Goal: Task Accomplishment & Management: Use online tool/utility

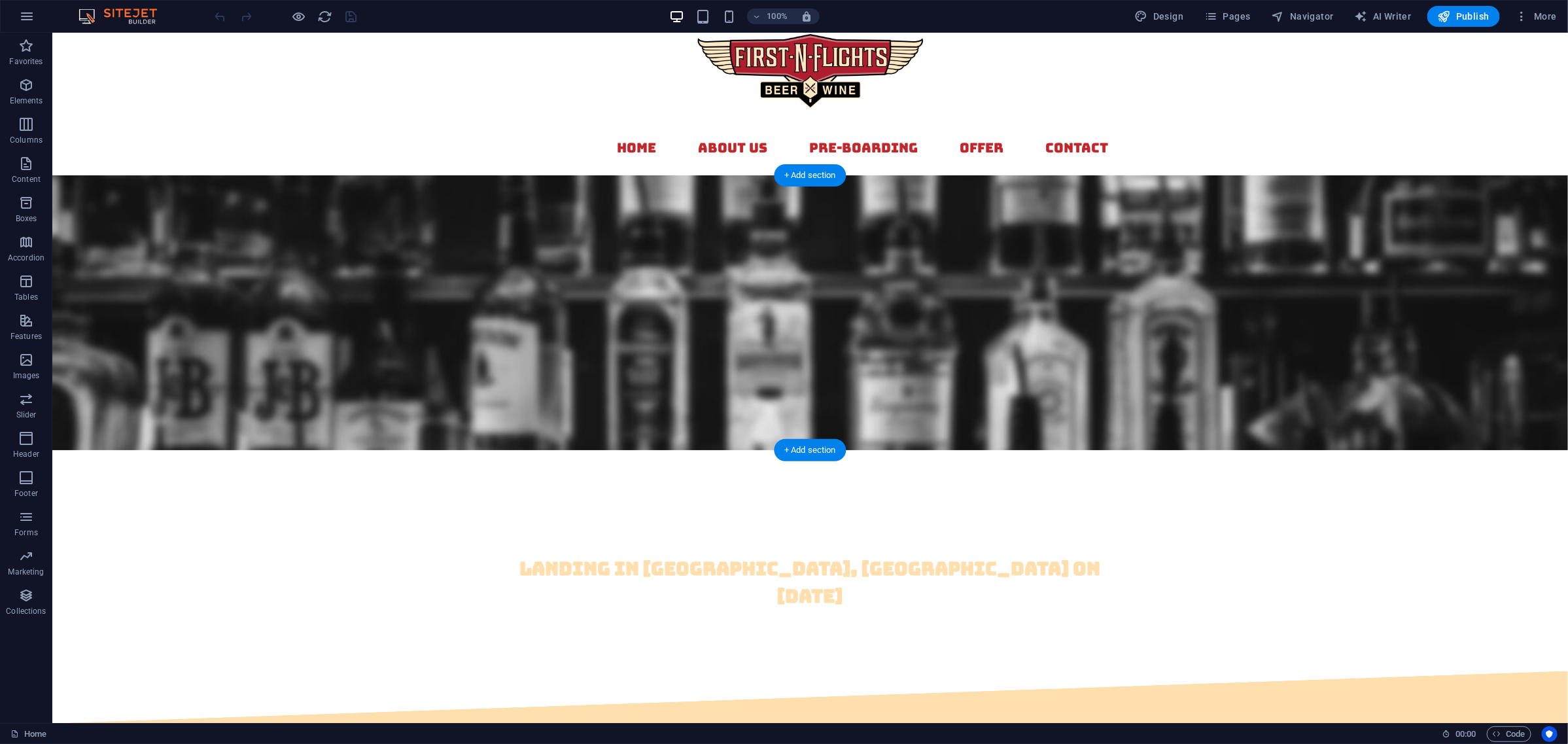
scroll to position [81, 0]
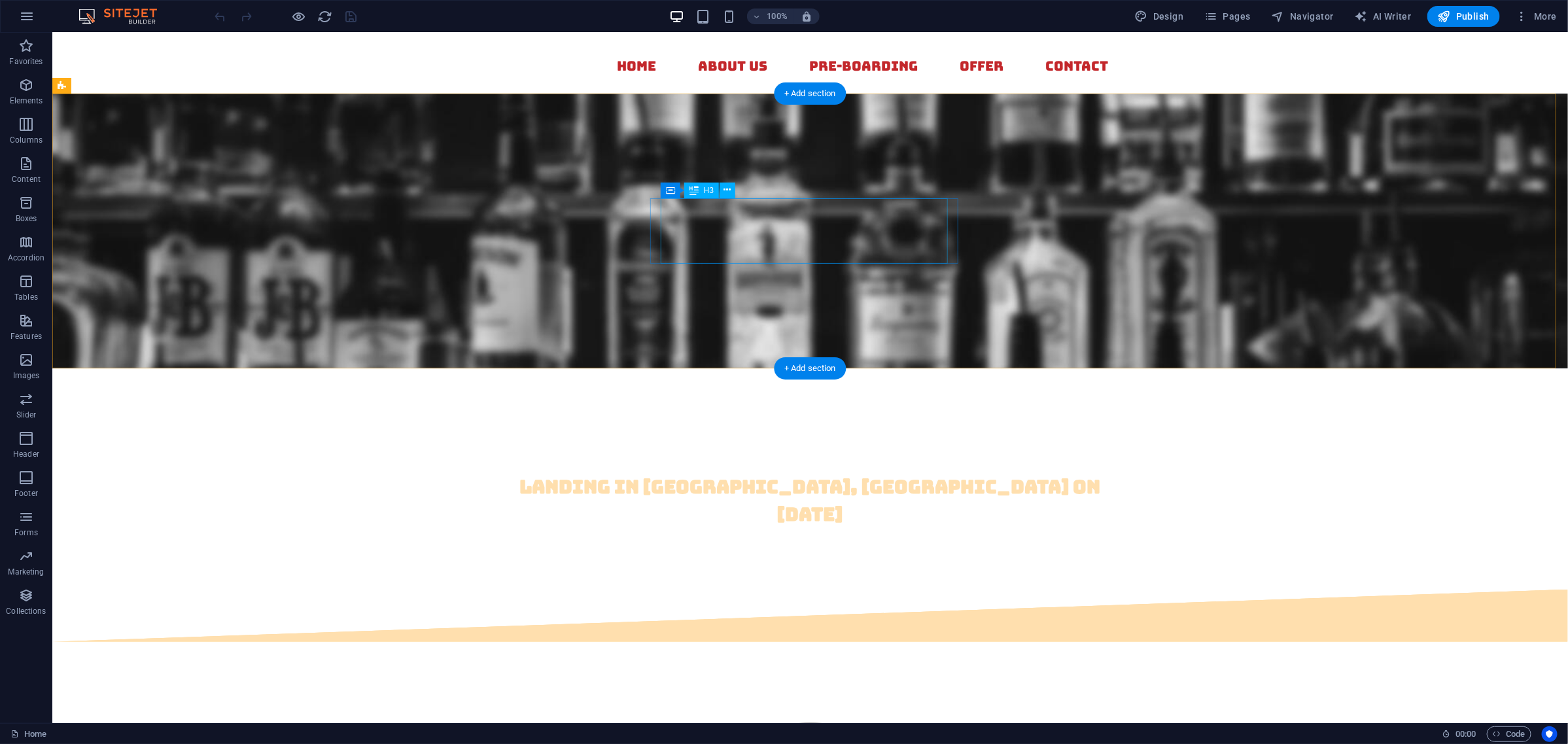
click at [779, 472] on div "landing in [GEOGRAPHIC_DATA], [GEOGRAPHIC_DATA] on [DATE]" at bounding box center [809, 500] width 597 height 55
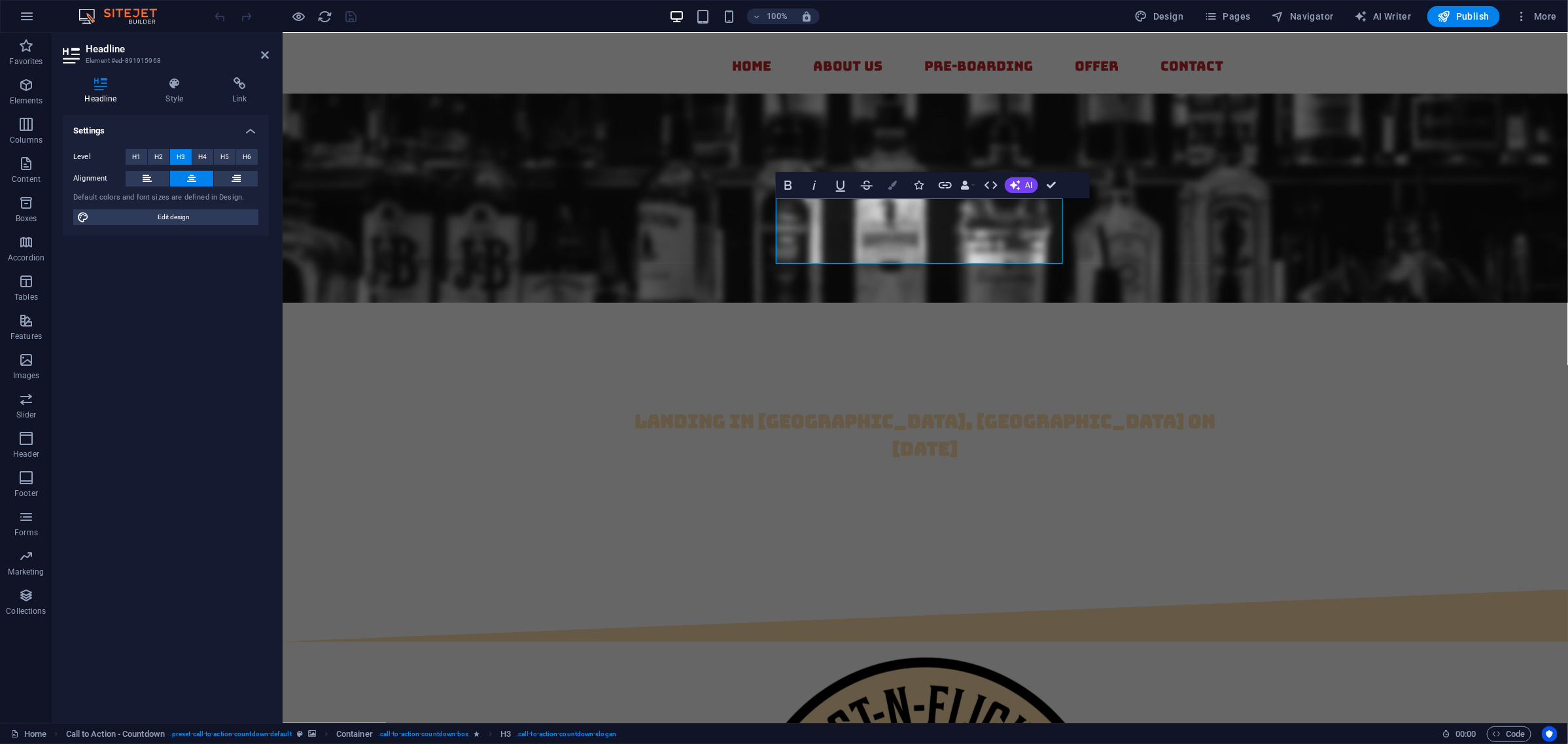
click at [898, 184] on button "Colors" at bounding box center [893, 185] width 25 height 26
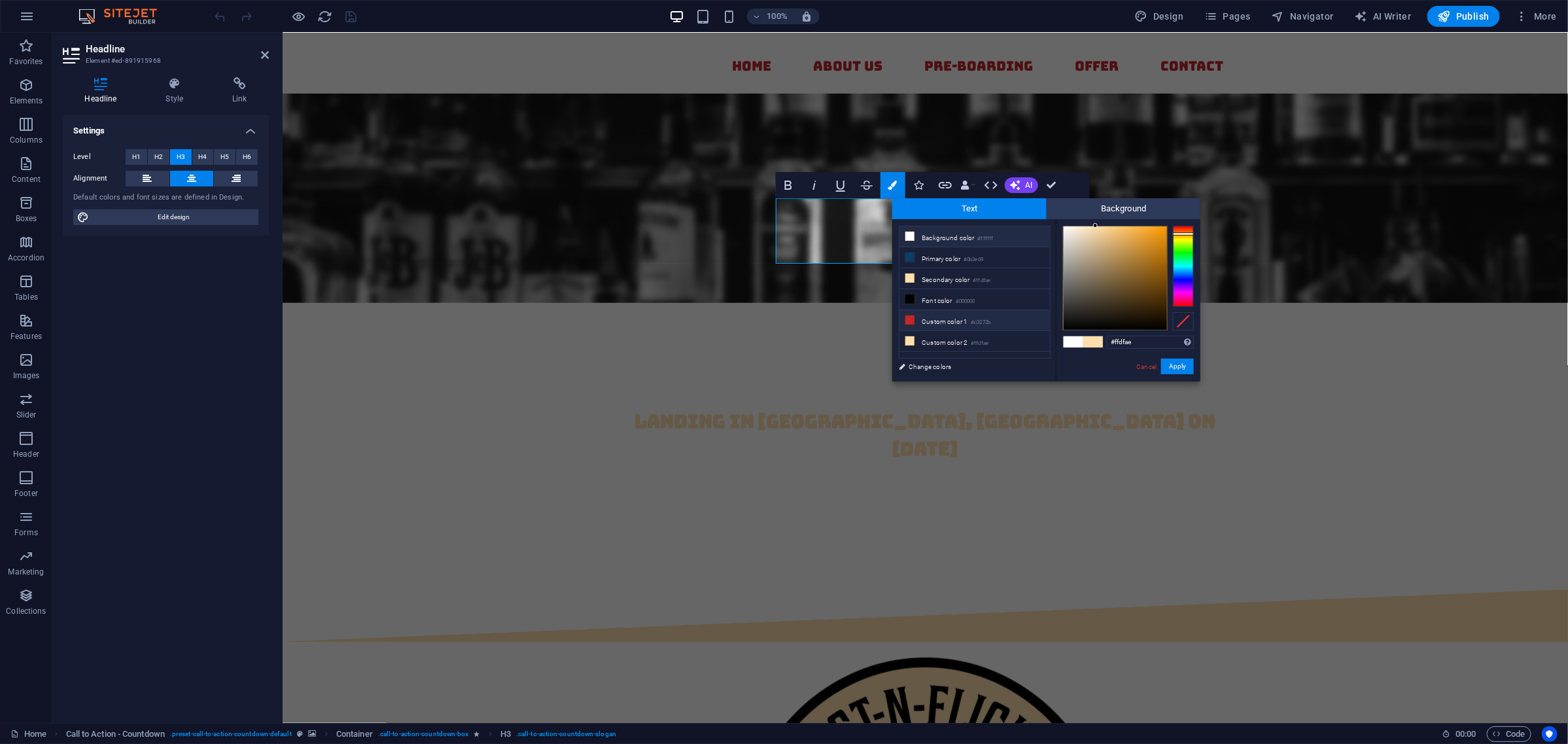
click at [909, 322] on icon at bounding box center [910, 320] width 9 height 9
type input "#c3272b"
click at [1173, 362] on button "Apply" at bounding box center [1178, 366] width 33 height 16
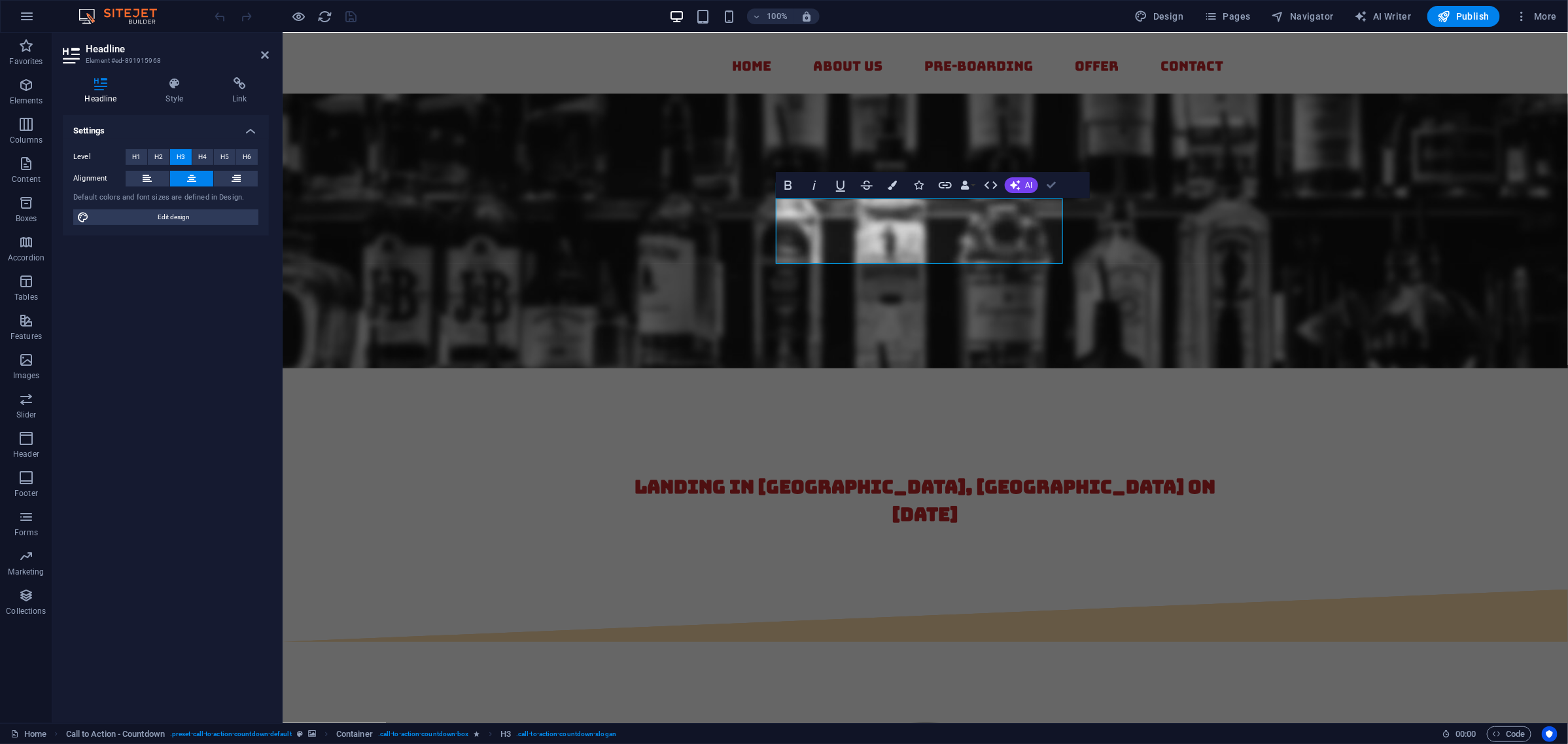
drag, startPoint x: 1052, startPoint y: 184, endPoint x: 1073, endPoint y: 221, distance: 42.5
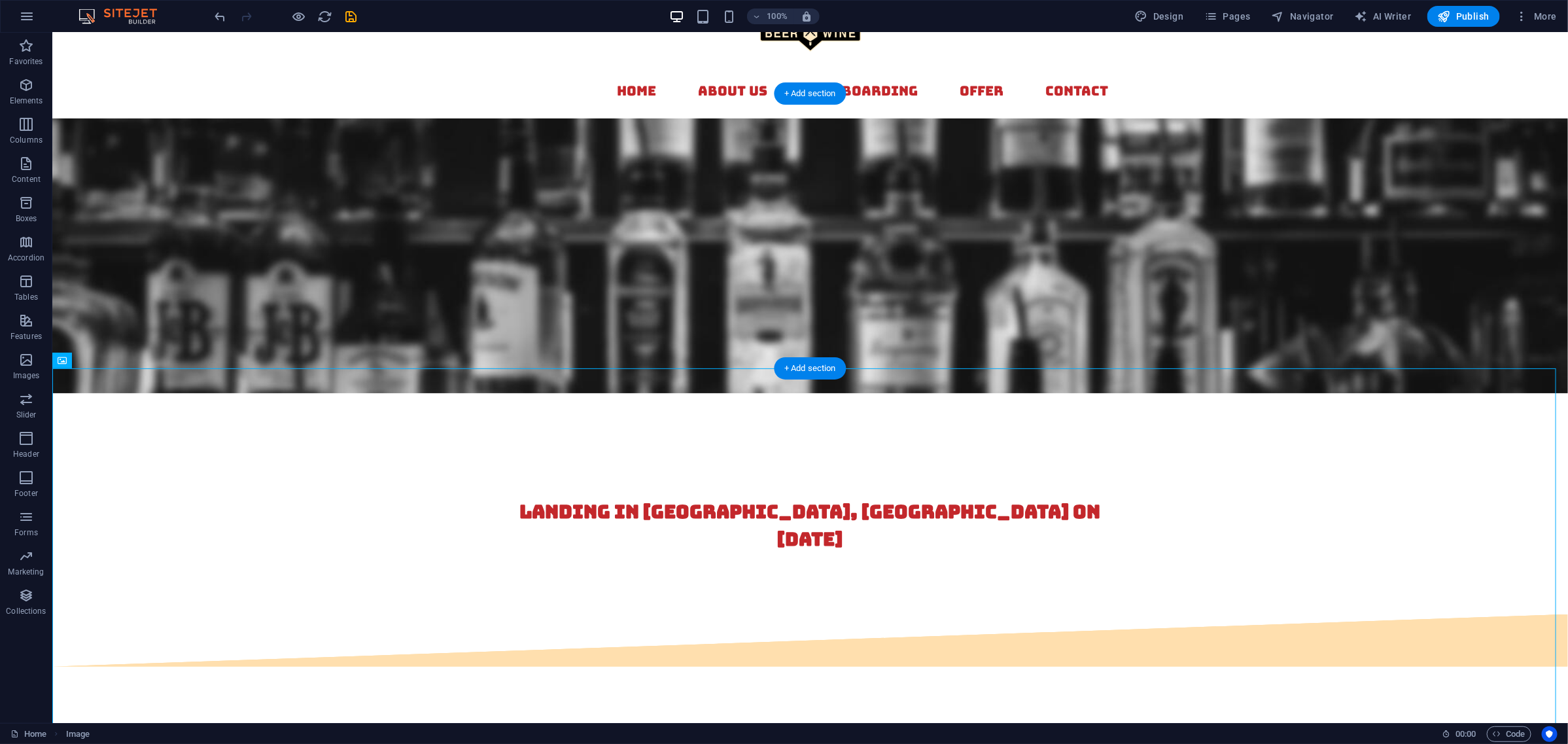
scroll to position [0, 0]
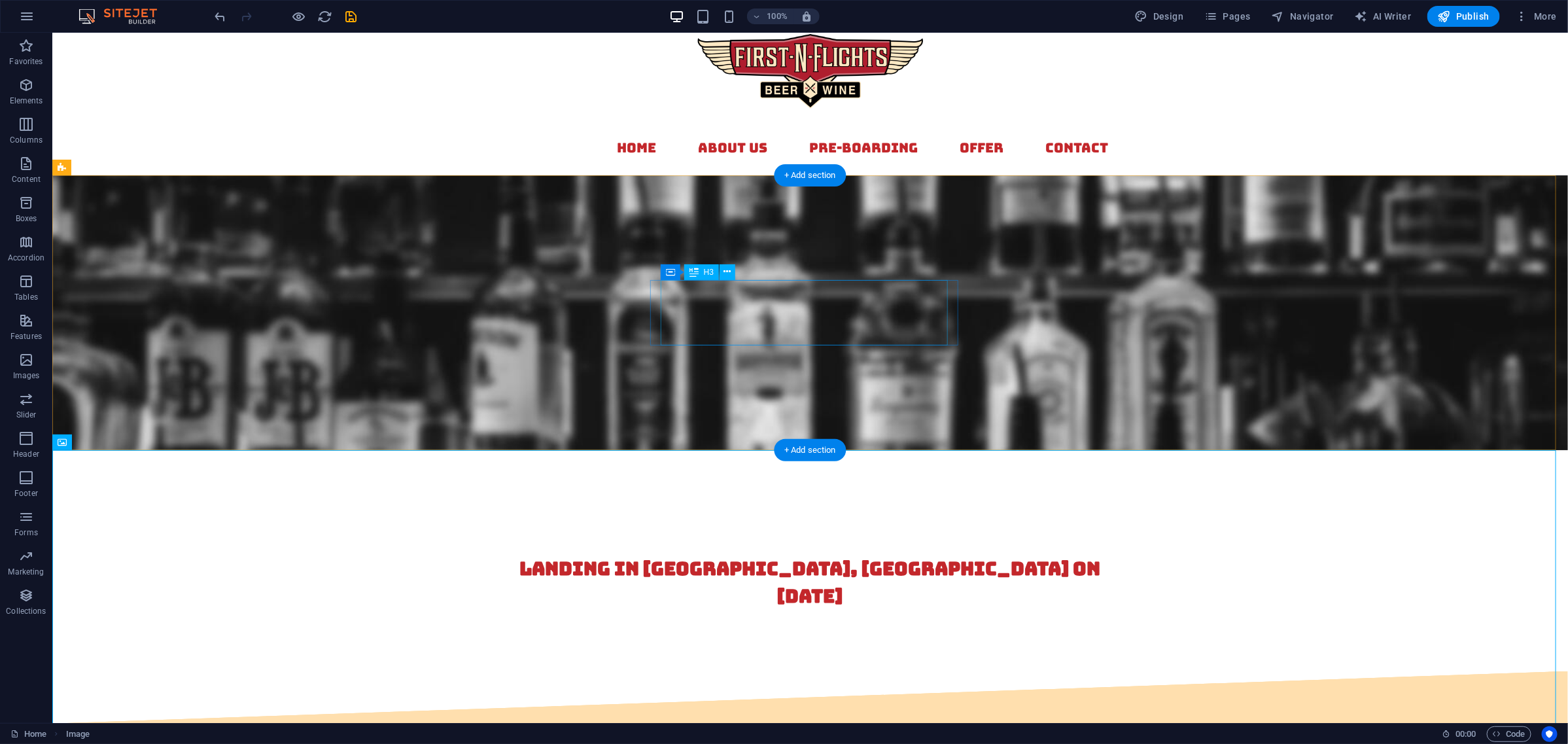
click at [867, 554] on div "landing in [GEOGRAPHIC_DATA], [GEOGRAPHIC_DATA] on [DATE]" at bounding box center [809, 581] width 597 height 55
click at [864, 554] on div "landing in [GEOGRAPHIC_DATA], [GEOGRAPHIC_DATA] on [DATE]" at bounding box center [809, 581] width 597 height 55
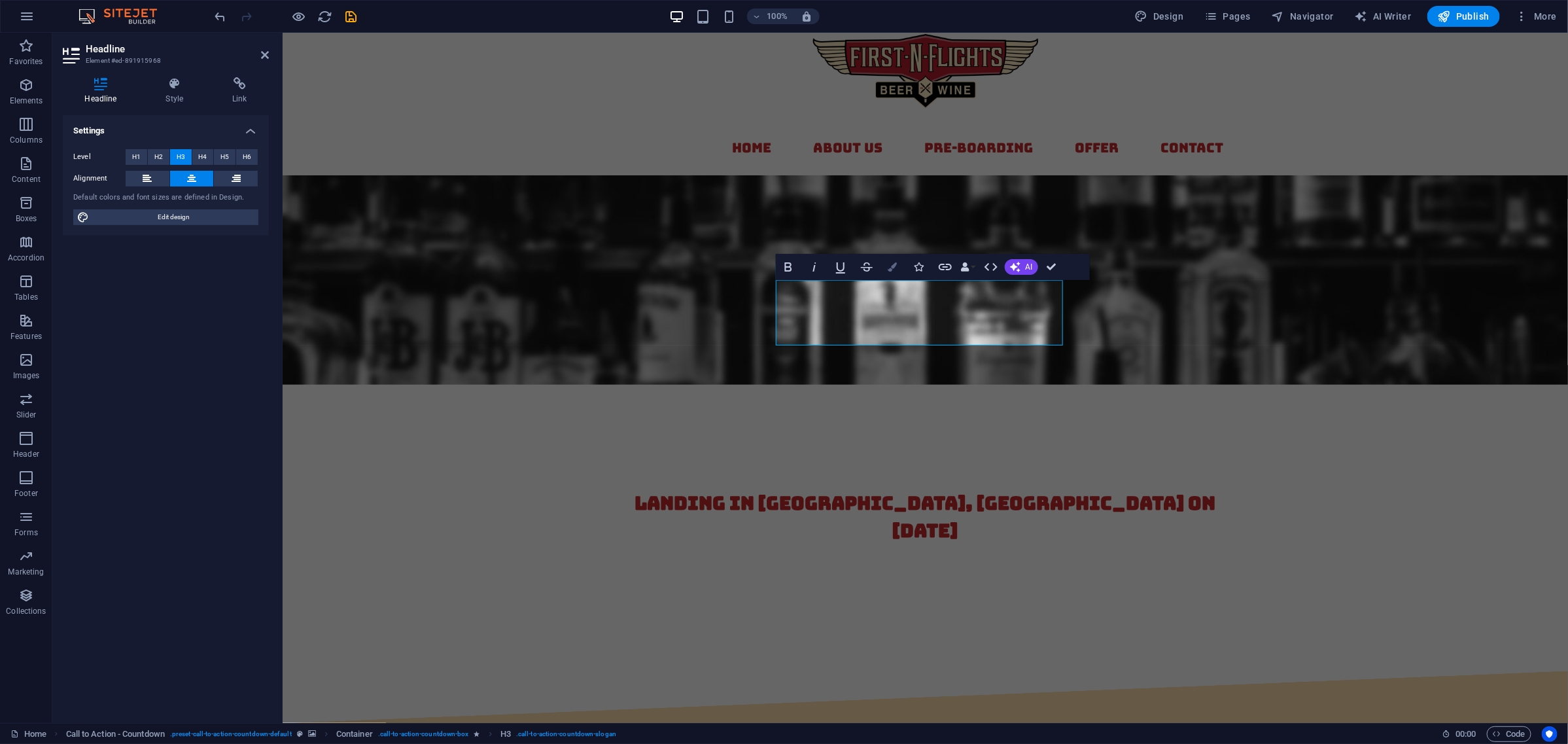
click at [891, 269] on icon "button" at bounding box center [893, 267] width 9 height 9
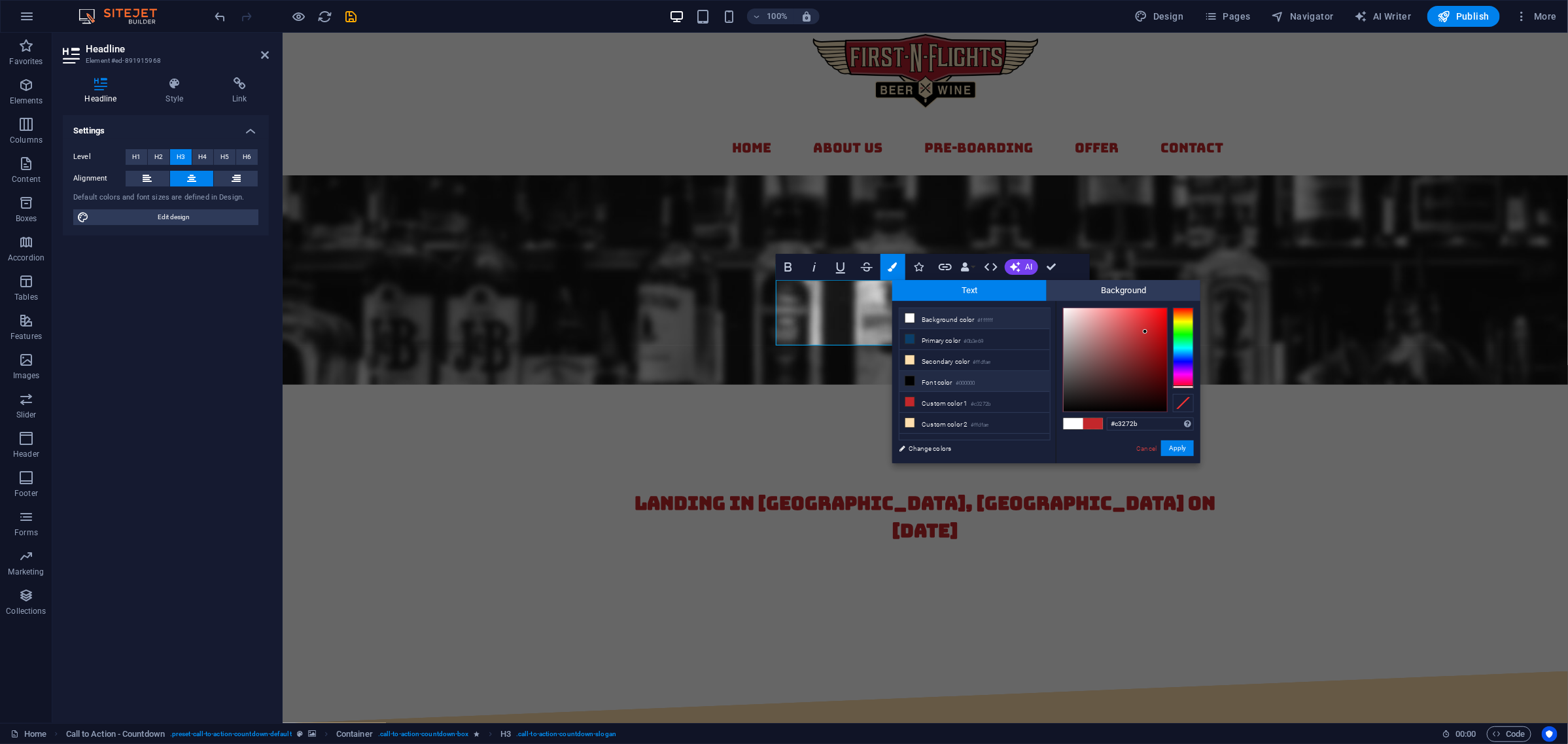
click at [909, 382] on icon at bounding box center [910, 381] width 9 height 9
type input "#000000"
click at [1178, 445] on button "Apply" at bounding box center [1178, 448] width 33 height 16
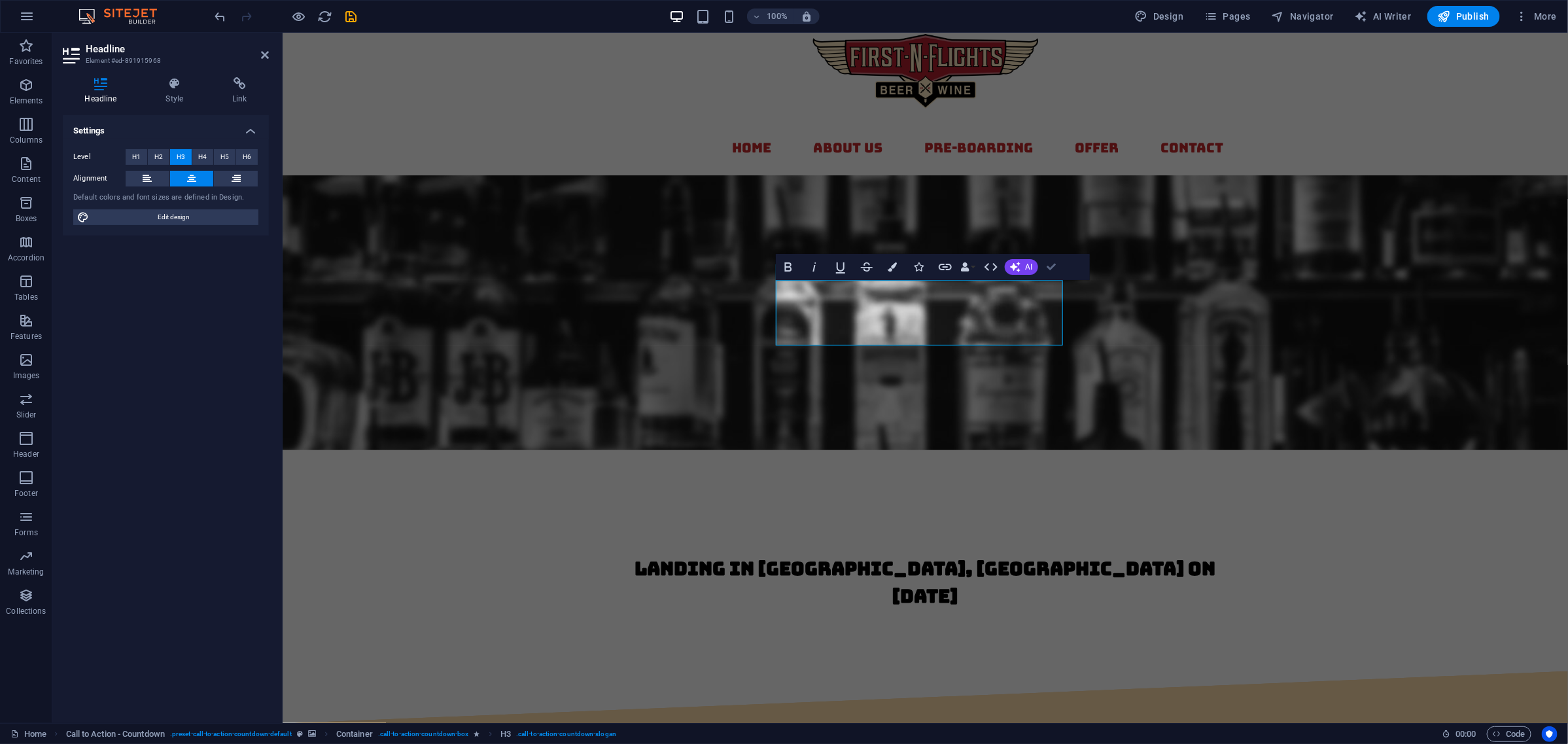
drag, startPoint x: 1052, startPoint y: 262, endPoint x: 1061, endPoint y: 304, distance: 43.0
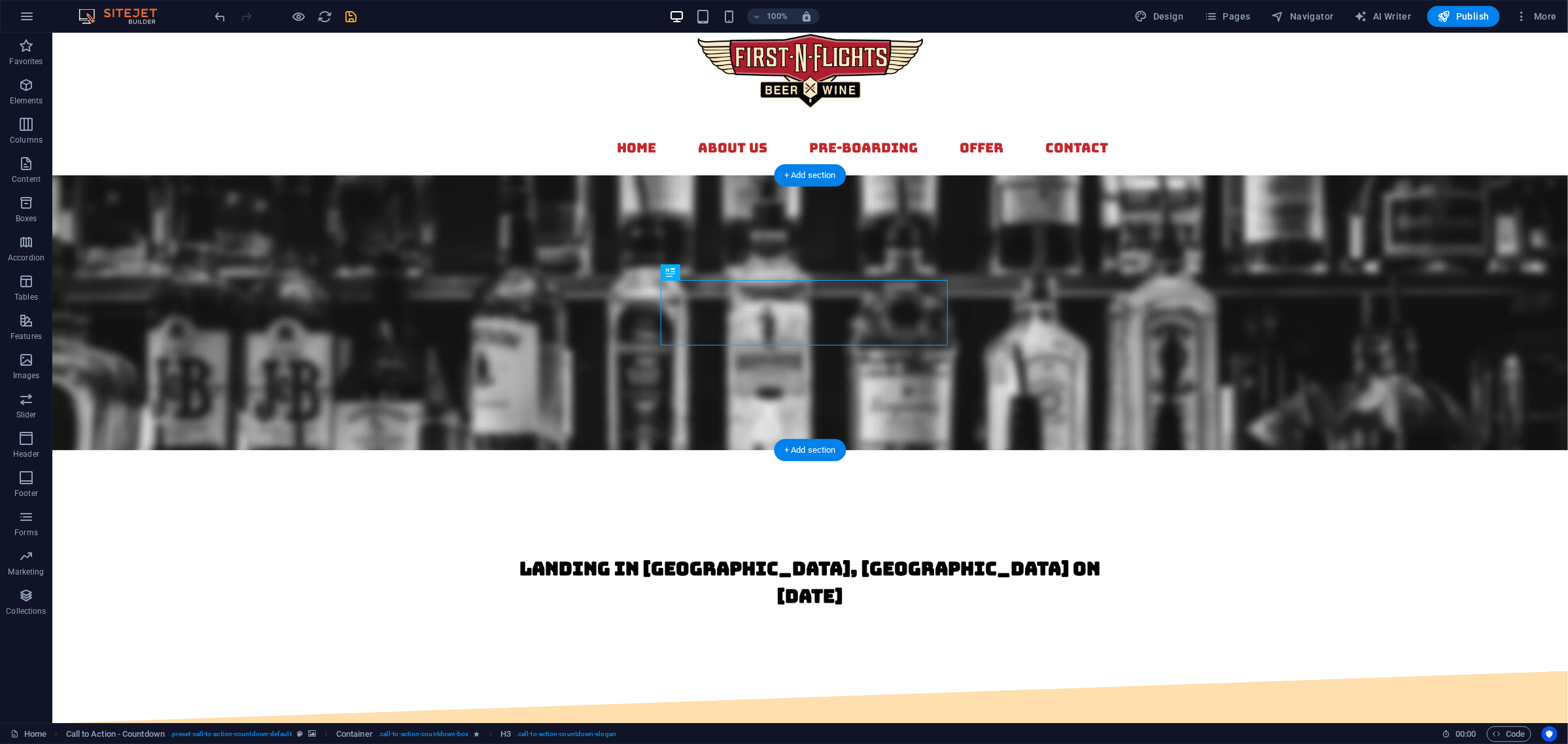
click at [925, 371] on figure at bounding box center [810, 312] width 1516 height 275
click at [874, 554] on div "landing in [GEOGRAPHIC_DATA], [GEOGRAPHIC_DATA] on [DATE]" at bounding box center [809, 581] width 597 height 55
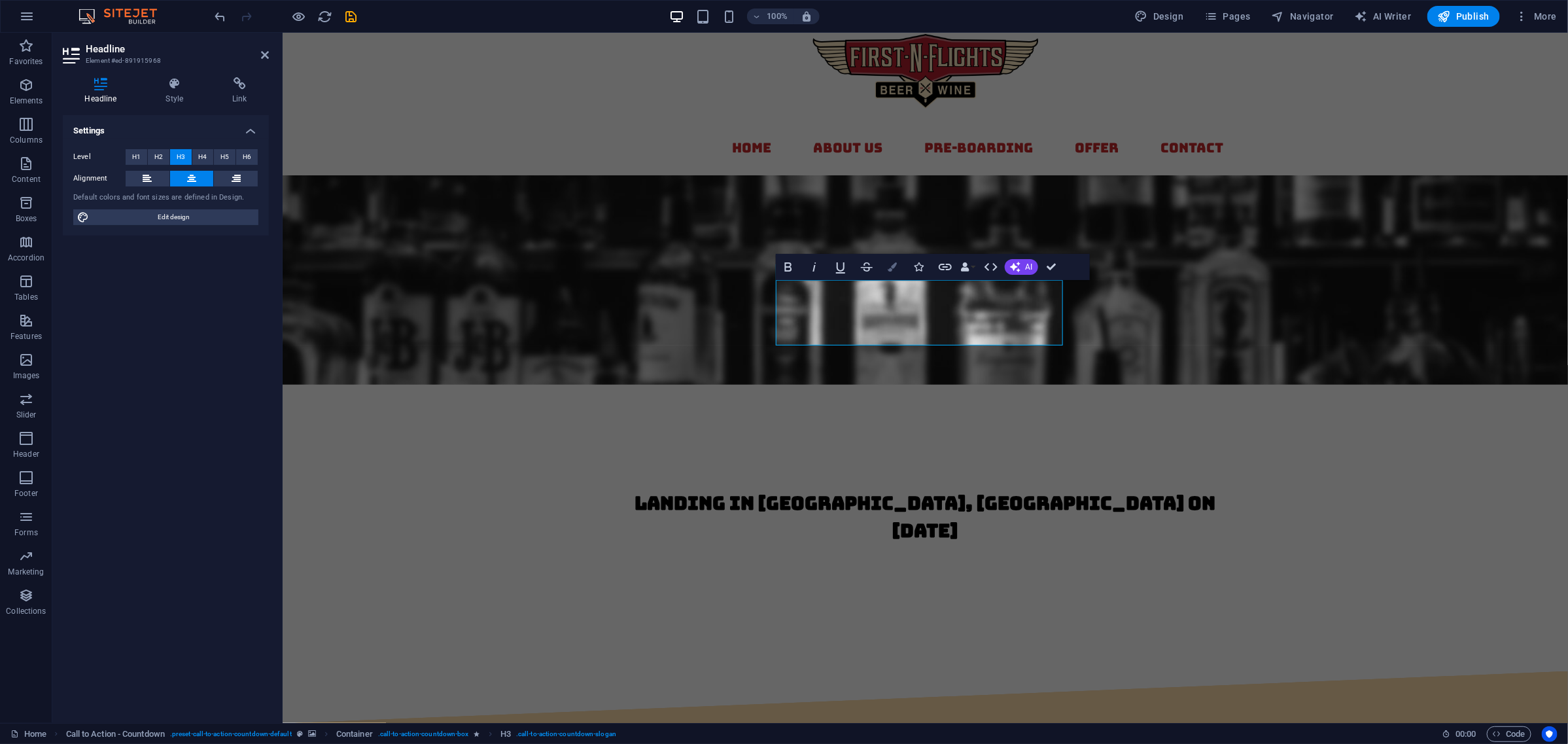
click at [896, 264] on icon "button" at bounding box center [893, 267] width 9 height 9
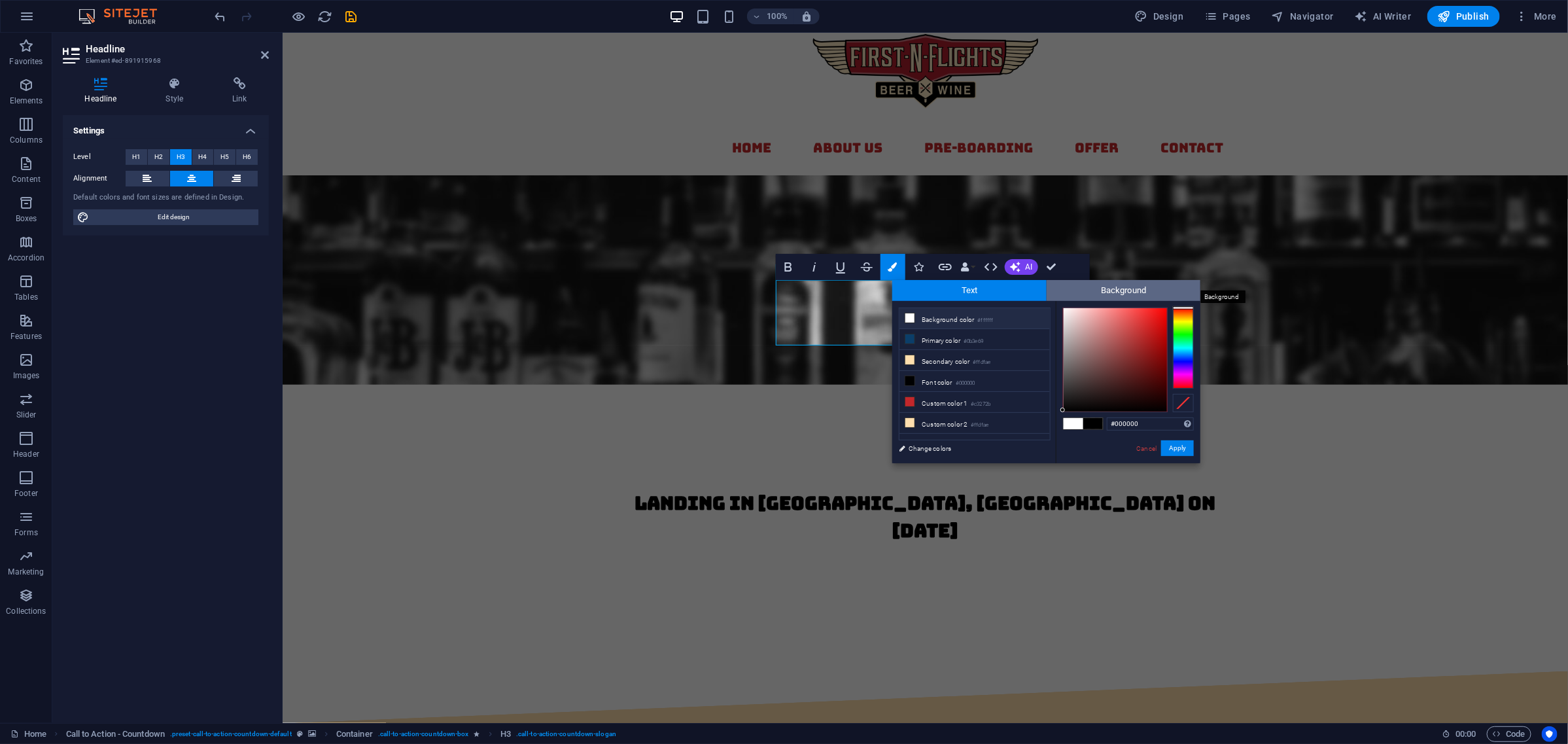
click at [1089, 290] on span "Background" at bounding box center [1123, 290] width 154 height 21
click at [912, 403] on icon at bounding box center [910, 402] width 9 height 9
type input "rgba(195, 39, 43, 0)"
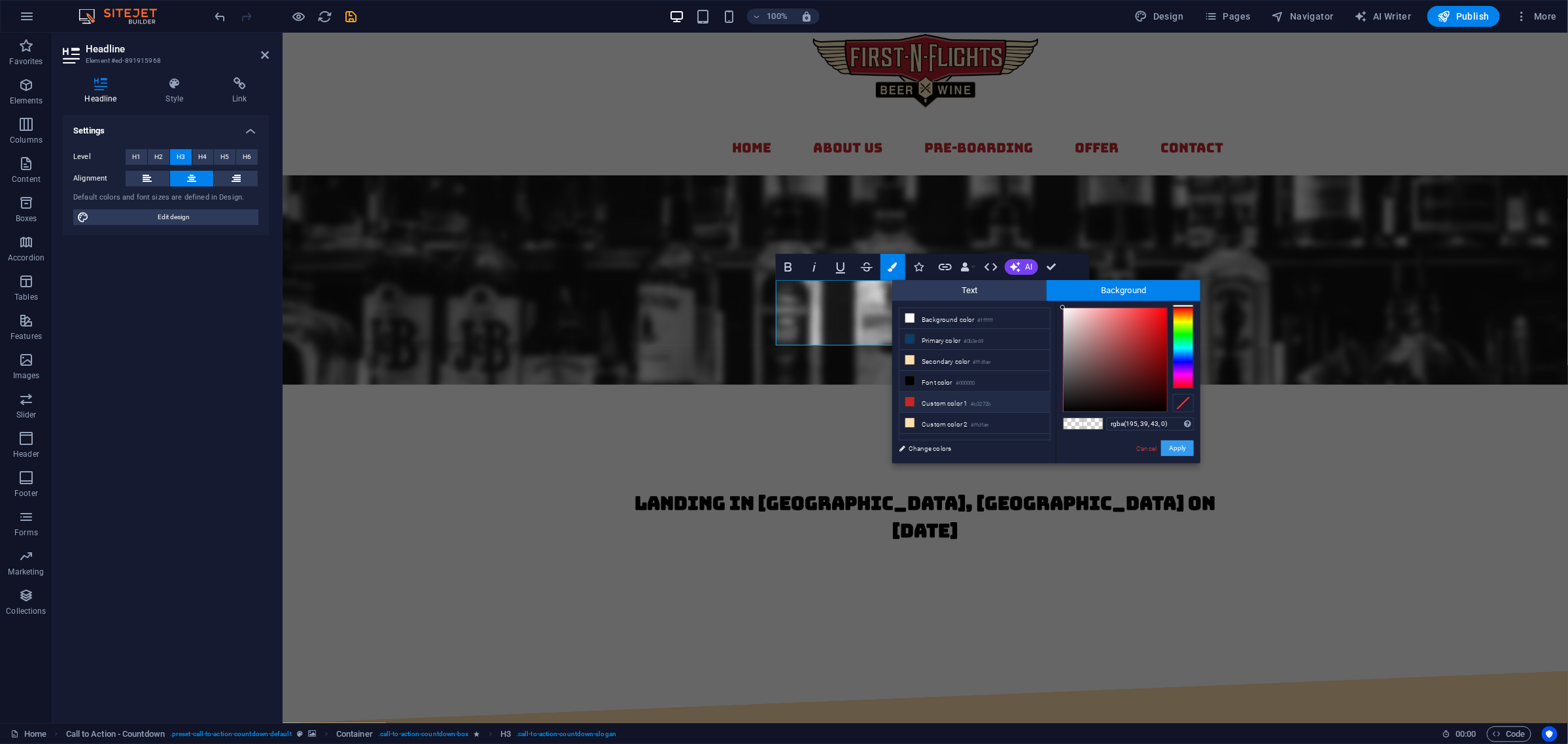
click at [1168, 448] on button "Apply" at bounding box center [1178, 448] width 33 height 16
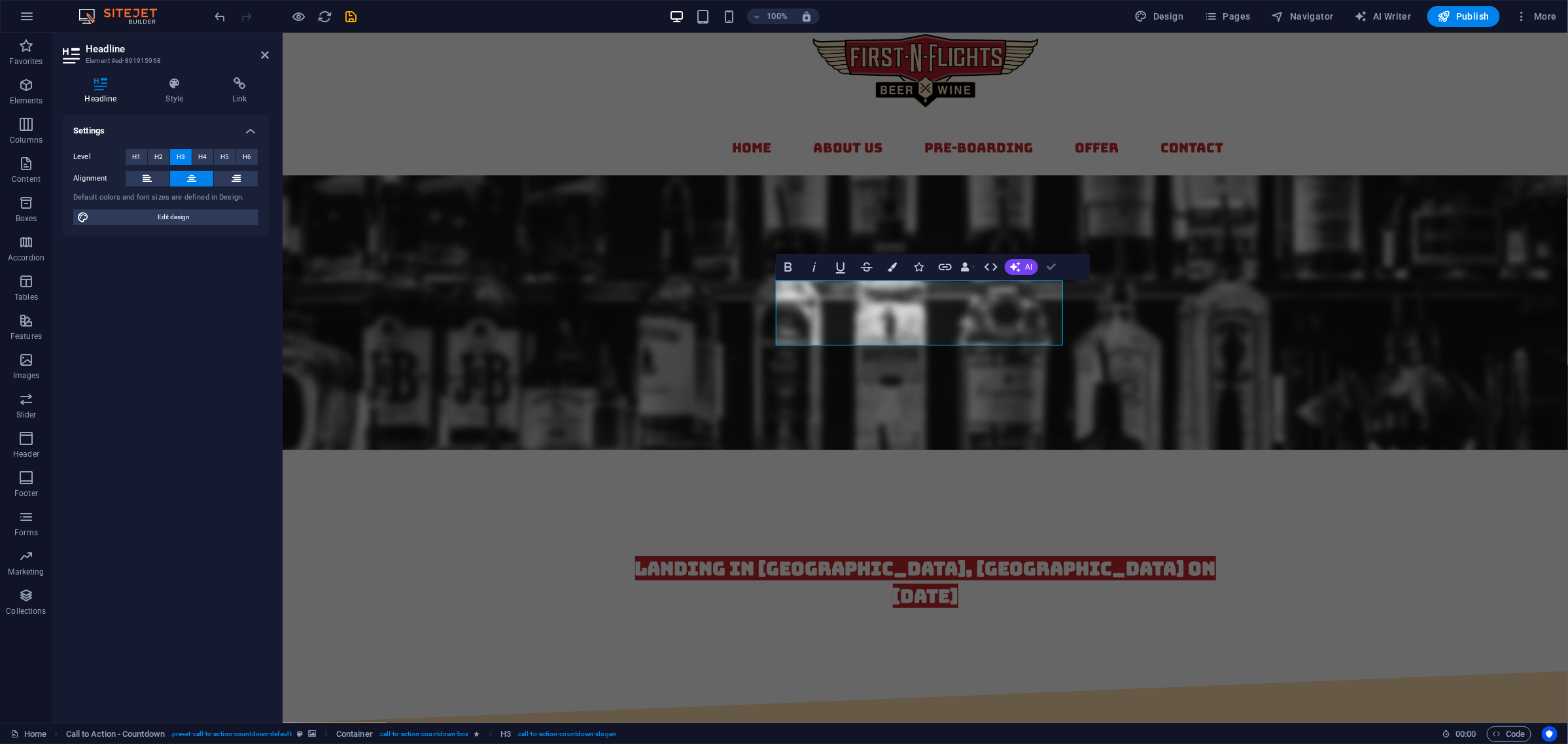
drag, startPoint x: 1047, startPoint y: 265, endPoint x: 1006, endPoint y: 241, distance: 47.5
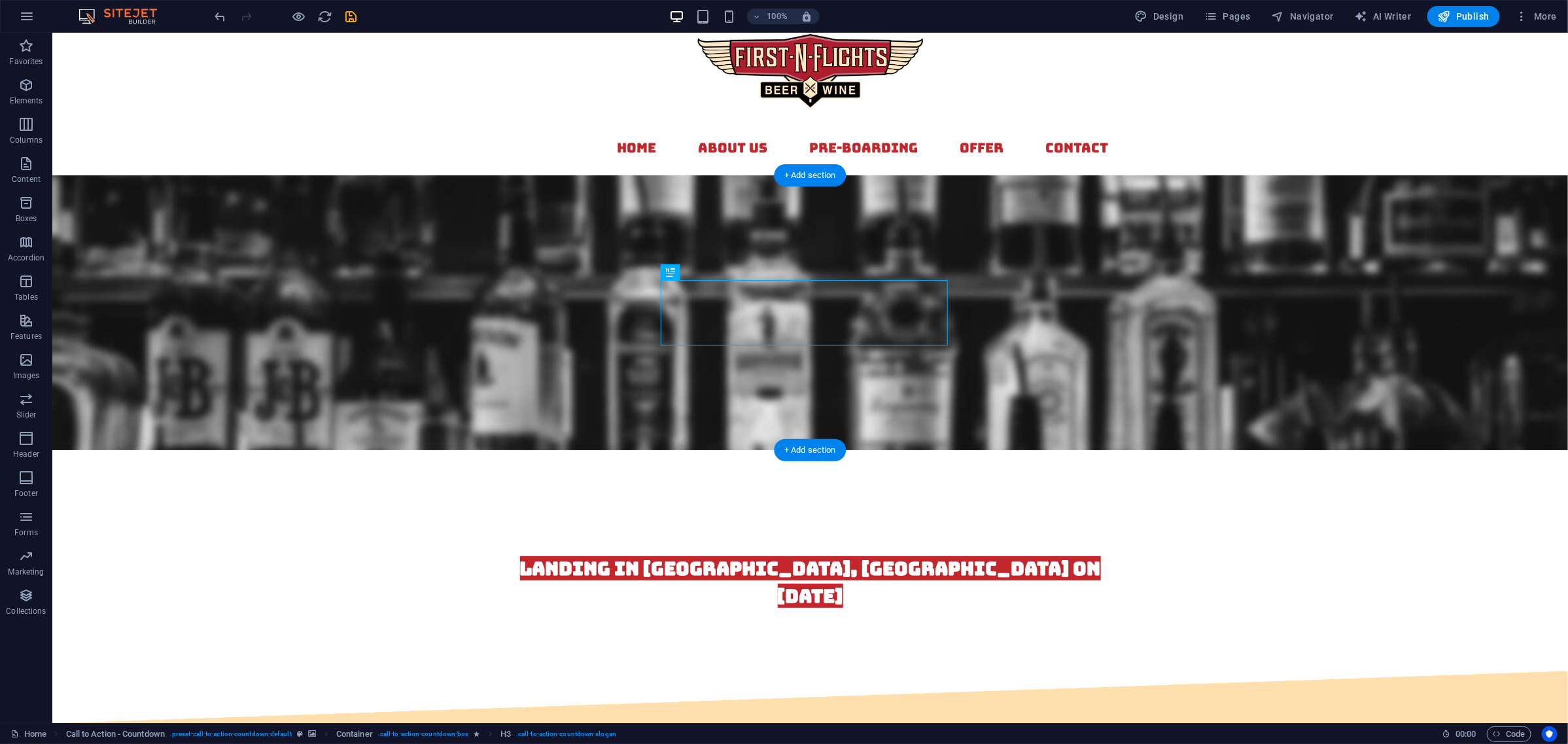
click at [1161, 392] on figure at bounding box center [810, 312] width 1516 height 275
click at [864, 554] on div "landing in [GEOGRAPHIC_DATA], [GEOGRAPHIC_DATA] on [DATE]" at bounding box center [809, 581] width 597 height 55
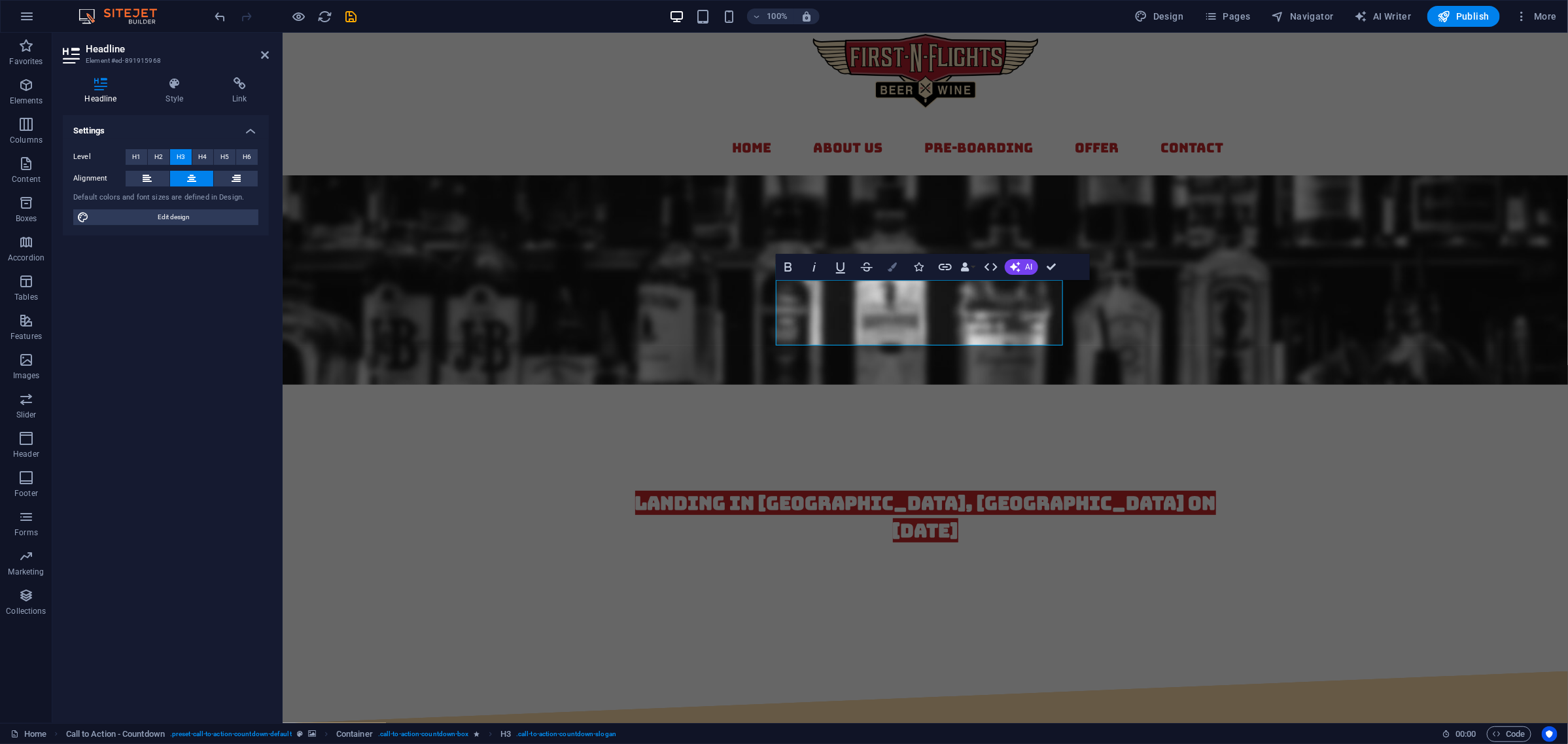
click at [895, 263] on icon "button" at bounding box center [893, 267] width 9 height 9
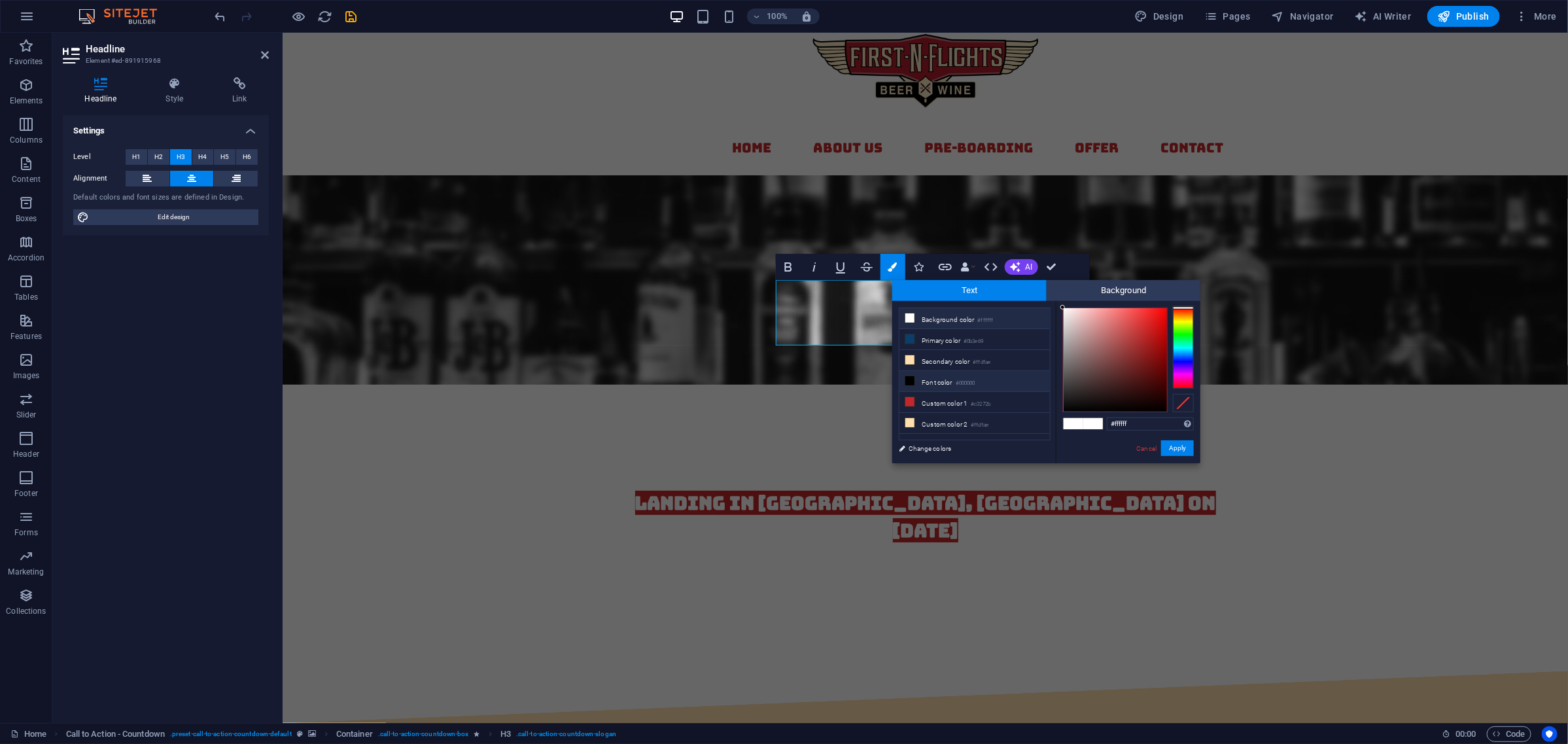
click at [909, 383] on icon at bounding box center [910, 381] width 9 height 9
type input "#000000"
click at [1175, 448] on button "Apply" at bounding box center [1178, 448] width 33 height 16
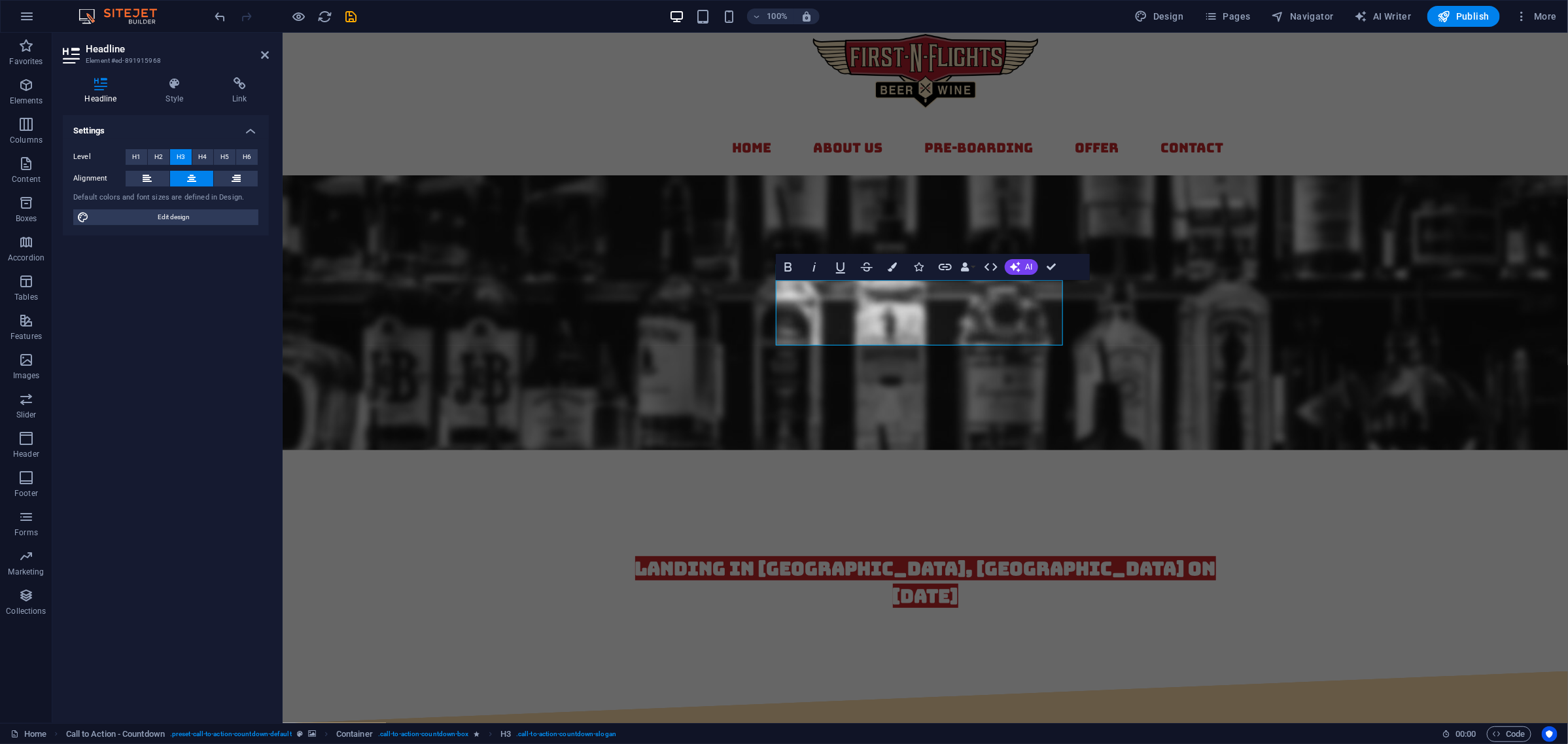
click at [1109, 381] on figure at bounding box center [924, 312] width 1286 height 275
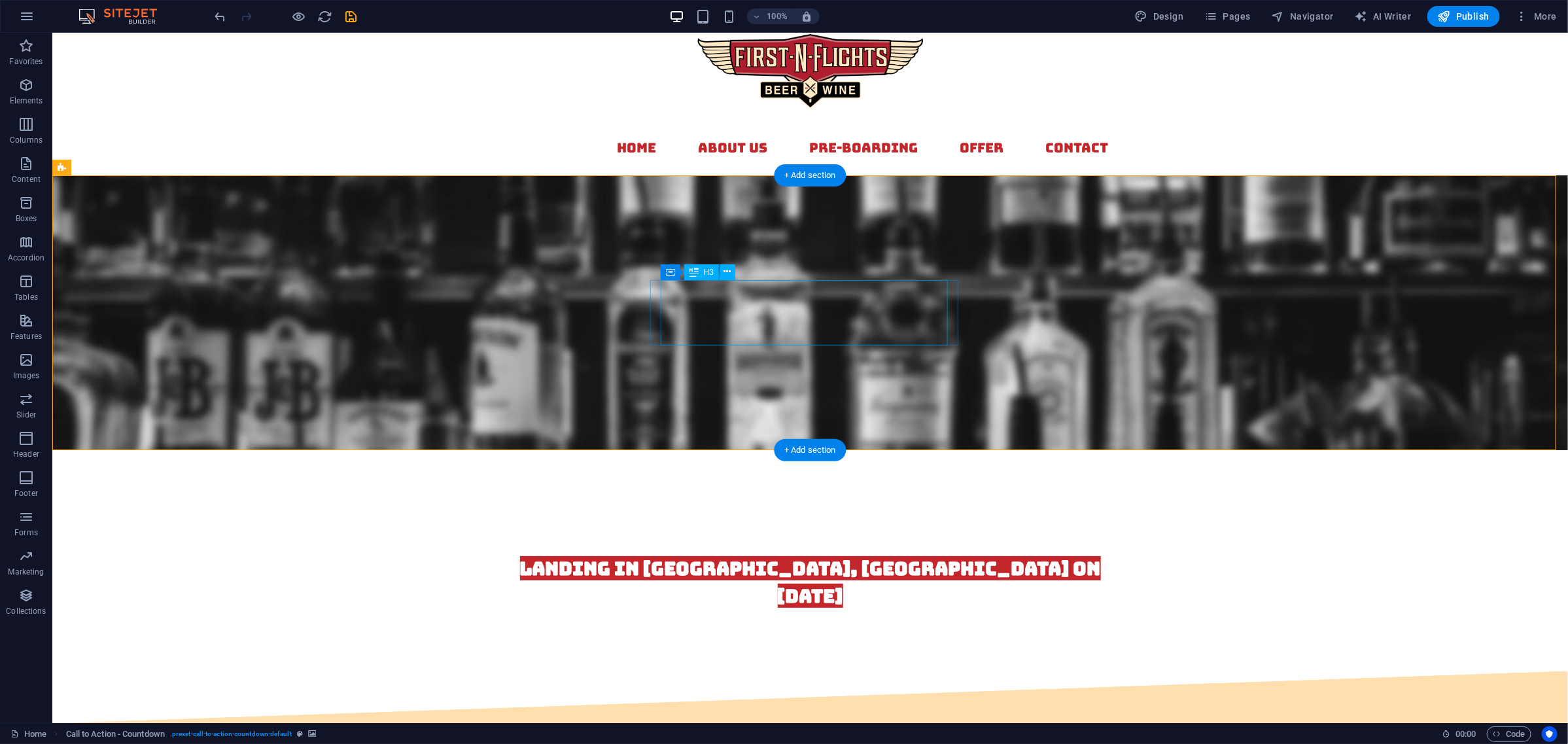
click at [884, 554] on div "landing in [GEOGRAPHIC_DATA], [GEOGRAPHIC_DATA] on [DATE]" at bounding box center [809, 581] width 597 height 55
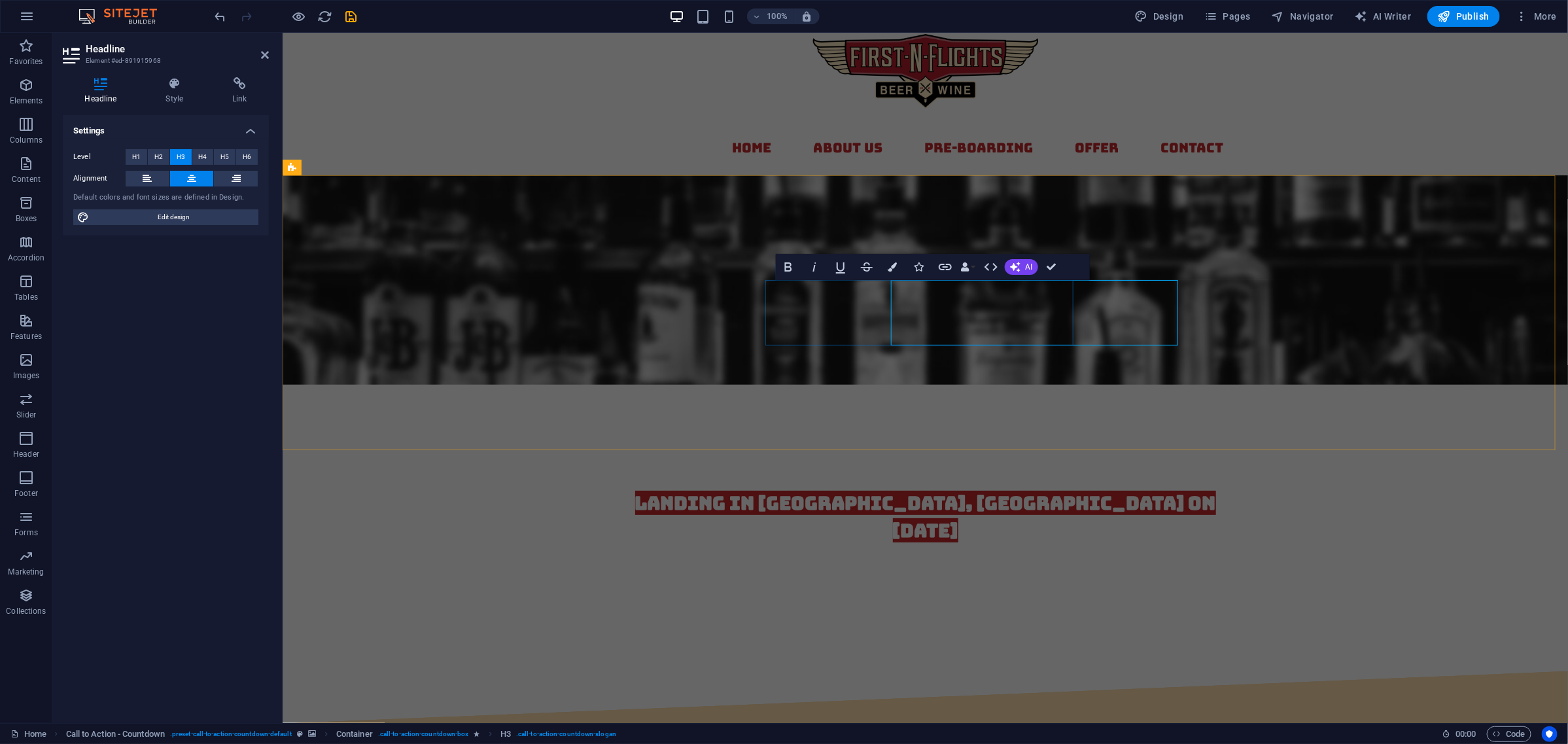
click at [884, 490] on span "landing in [GEOGRAPHIC_DATA], [GEOGRAPHIC_DATA] on [DATE]" at bounding box center [925, 516] width 581 height 52
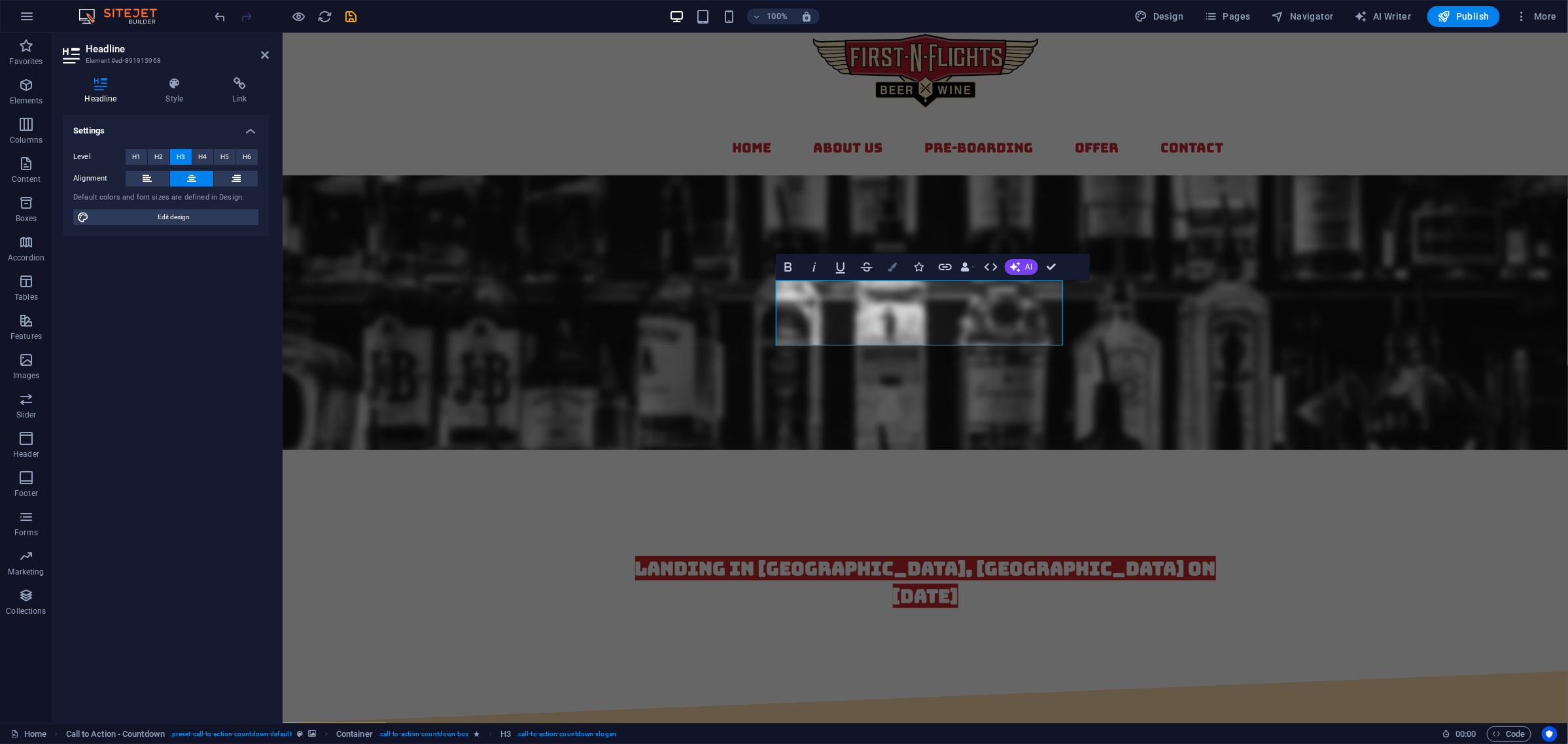
click at [887, 261] on button "Colors" at bounding box center [893, 267] width 25 height 26
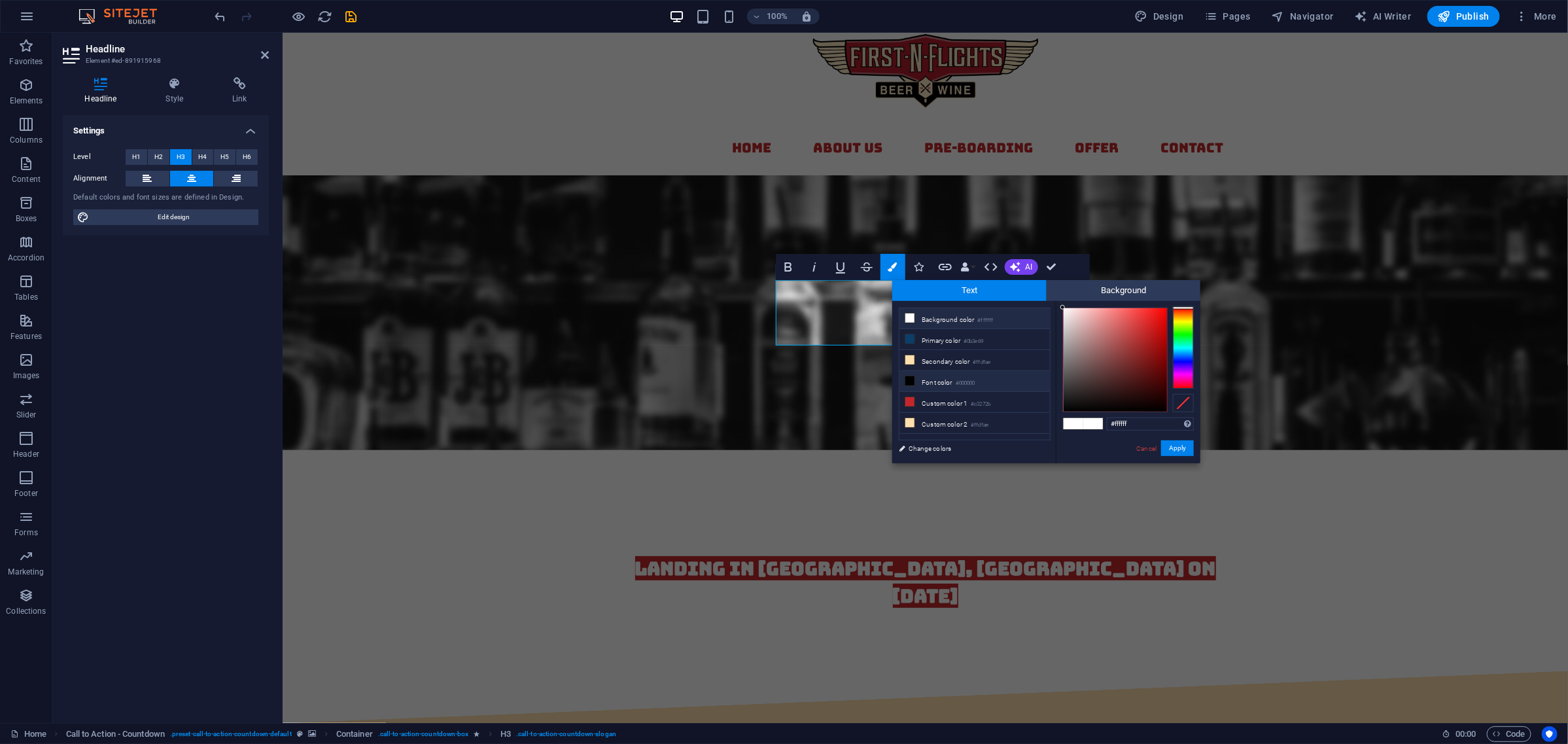
click at [911, 379] on icon at bounding box center [910, 381] width 9 height 9
type input "#000000"
click at [1182, 444] on button "Apply" at bounding box center [1178, 448] width 33 height 16
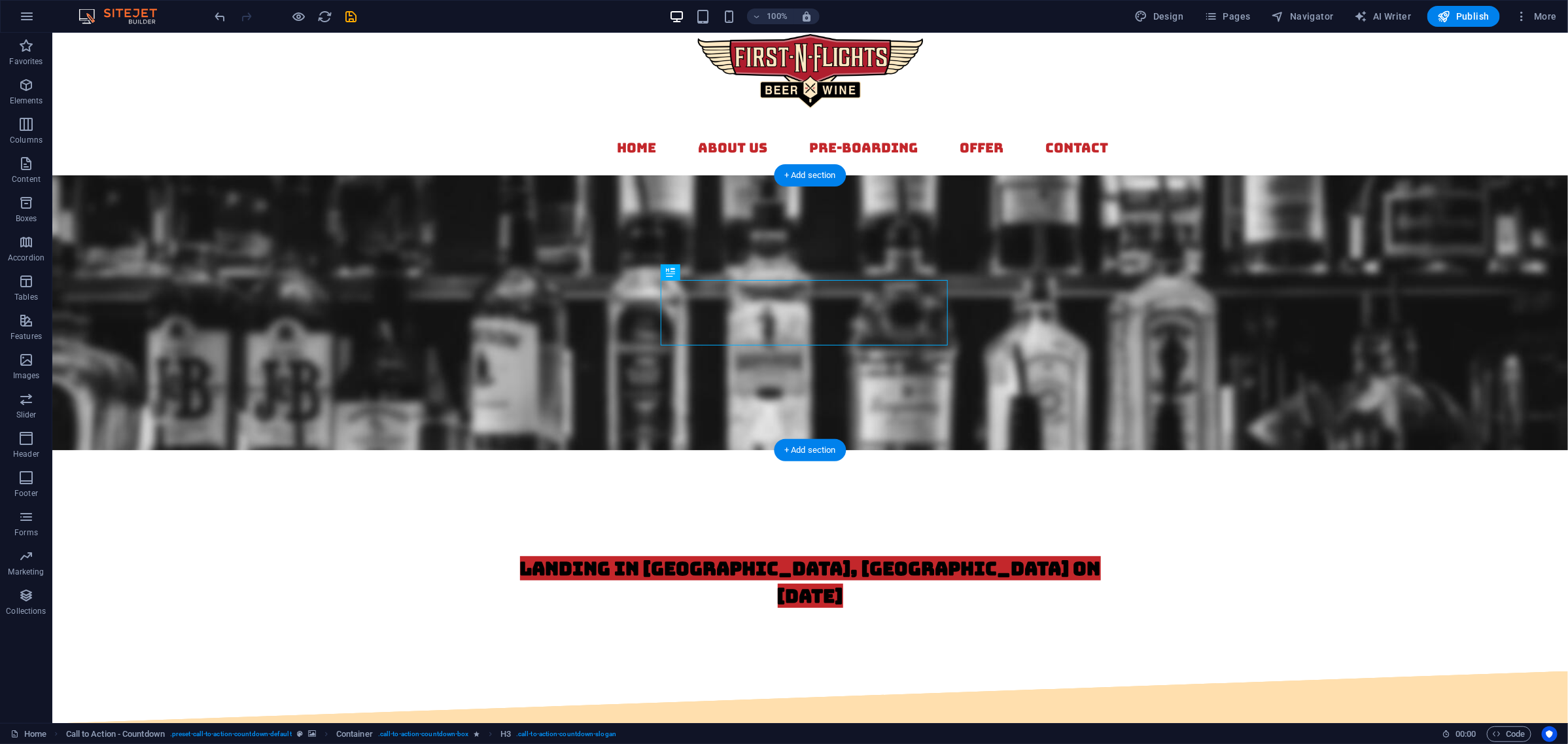
click at [1101, 379] on figure at bounding box center [810, 312] width 1516 height 275
click at [953, 554] on div "landing in [GEOGRAPHIC_DATA], [GEOGRAPHIC_DATA] on [DATE]" at bounding box center [810, 587] width 618 height 65
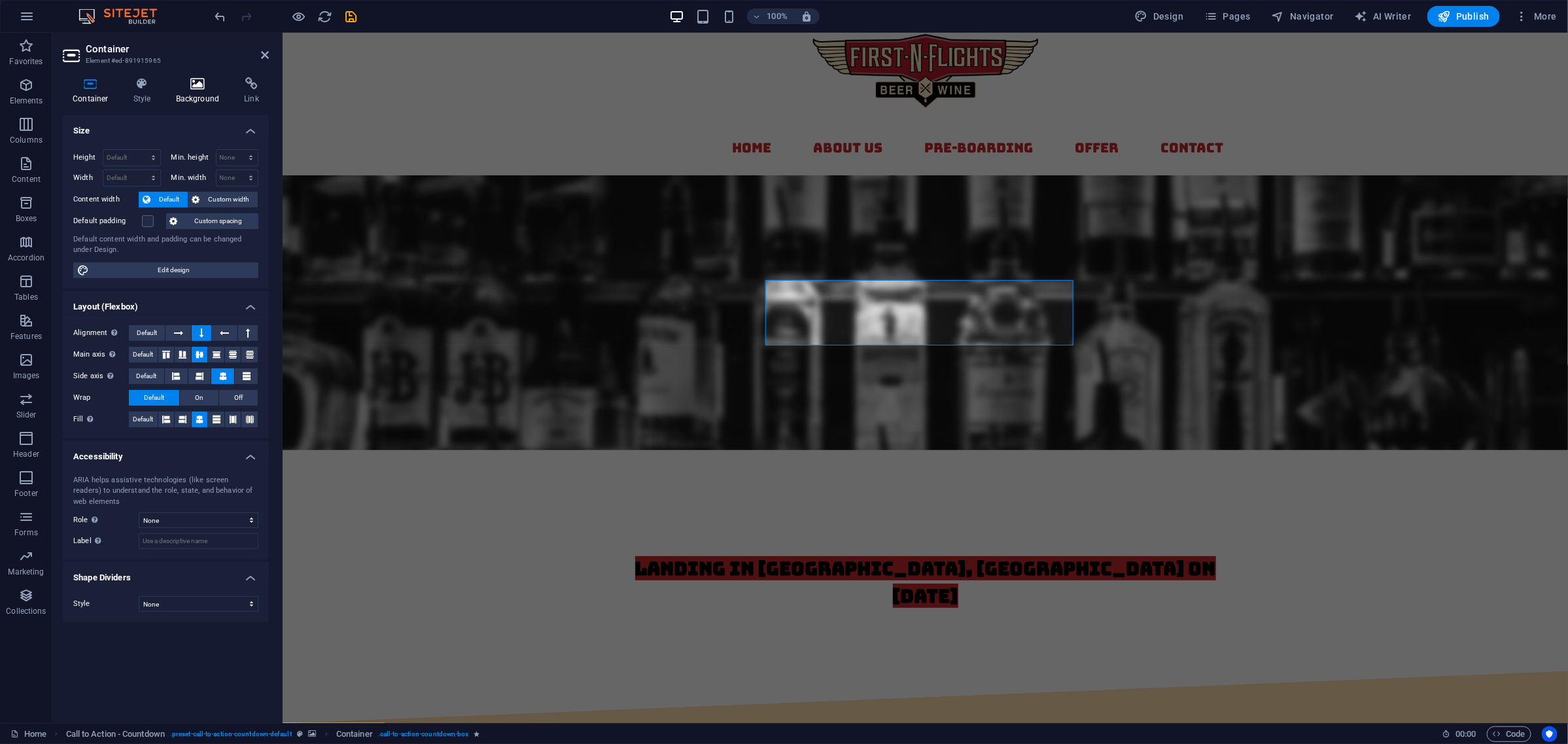
click at [196, 86] on icon at bounding box center [198, 84] width 64 height 13
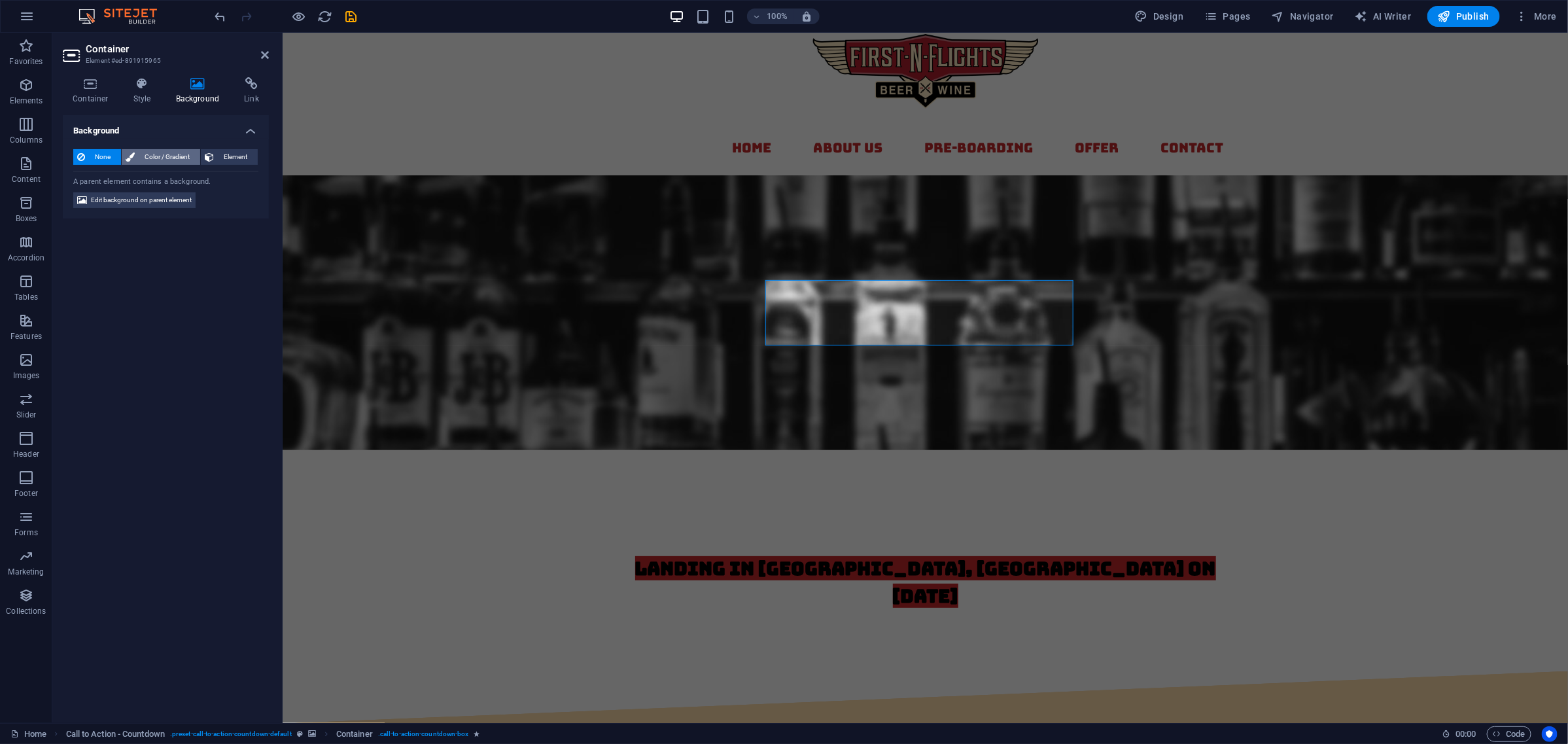
click at [175, 154] on span "Color / Gradient" at bounding box center [168, 157] width 57 height 16
click at [77, 206] on span at bounding box center [81, 209] width 15 height 15
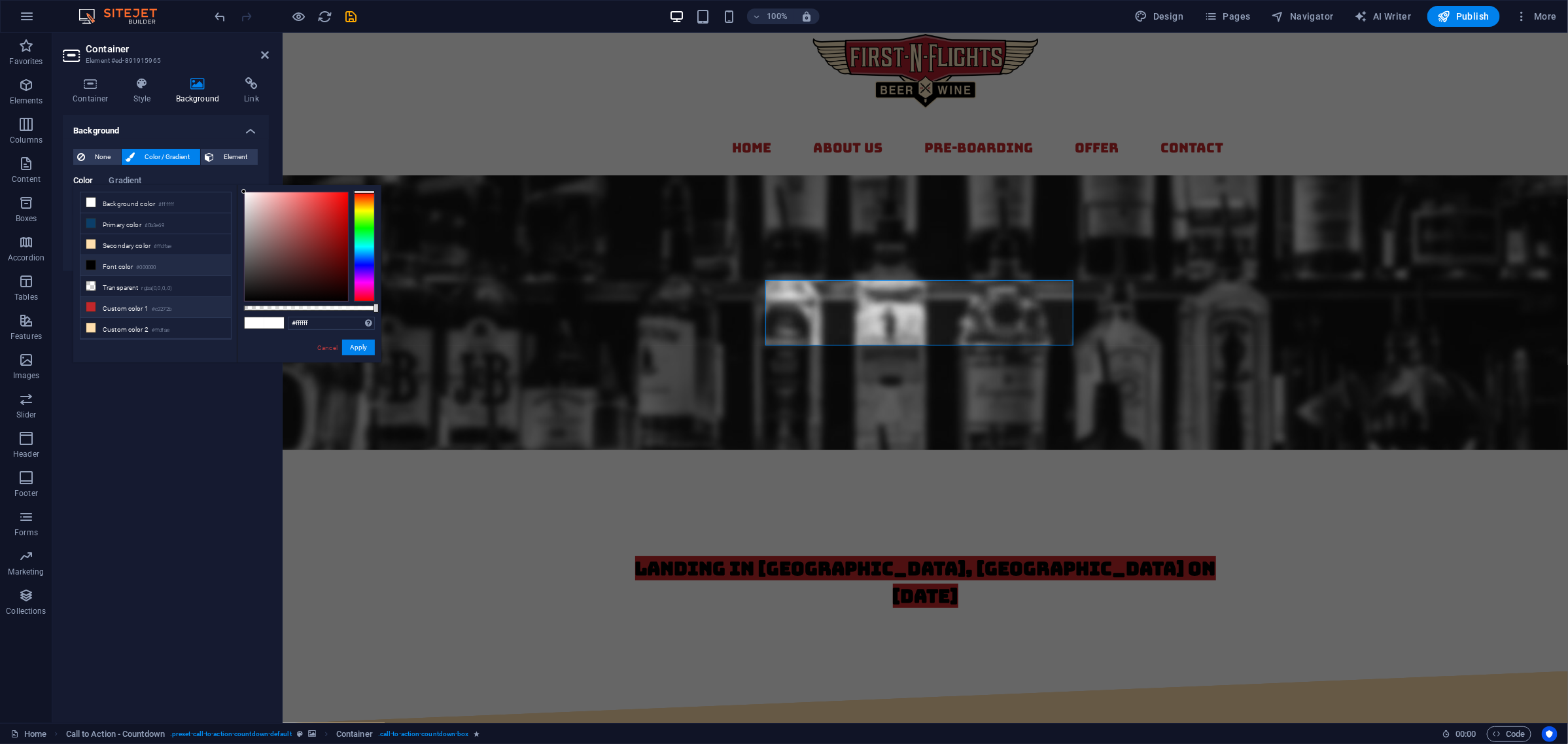
click at [102, 308] on li "Custom color 1 #c3272b" at bounding box center [156, 307] width 151 height 21
type input "#c3272b"
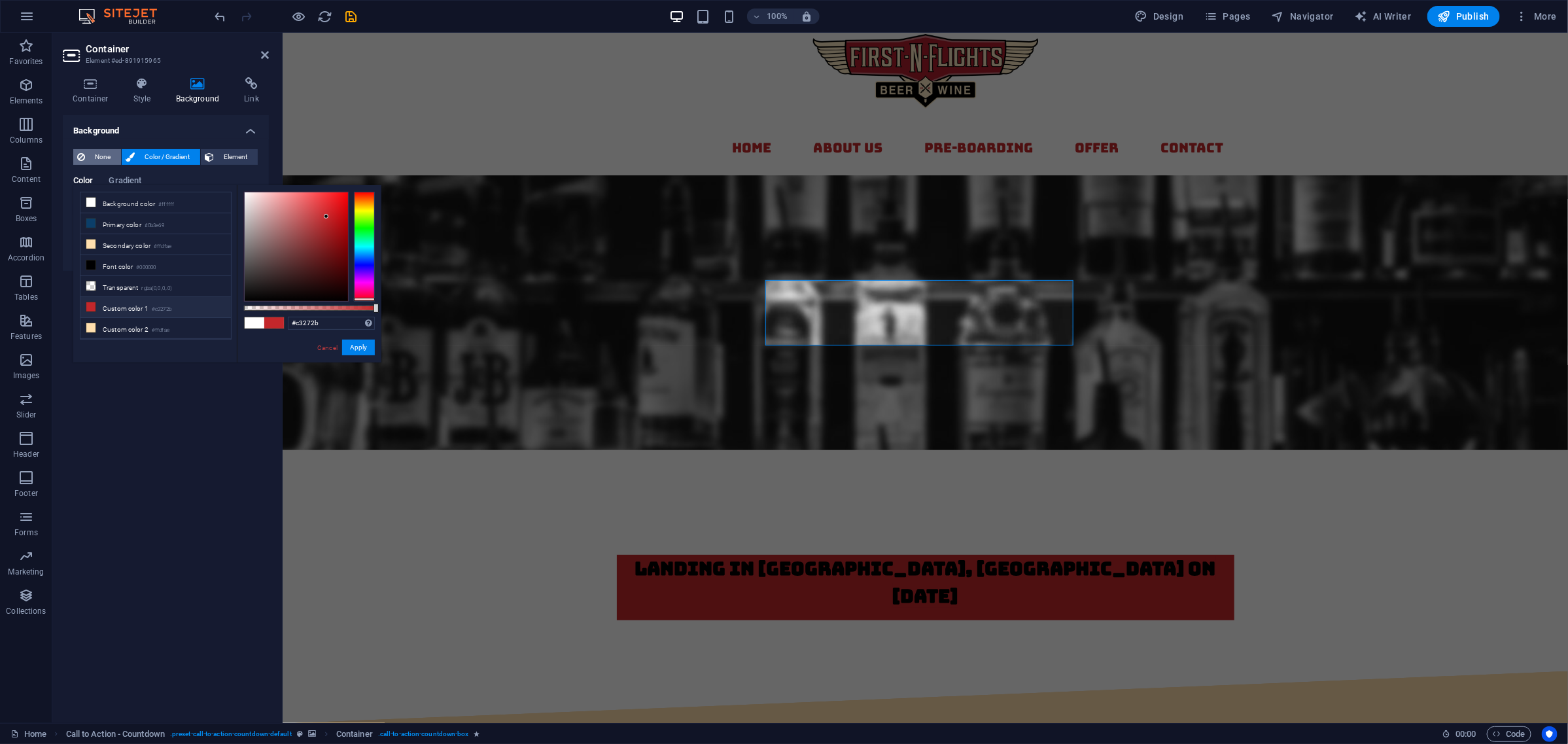
click at [100, 154] on span "None" at bounding box center [103, 157] width 28 height 16
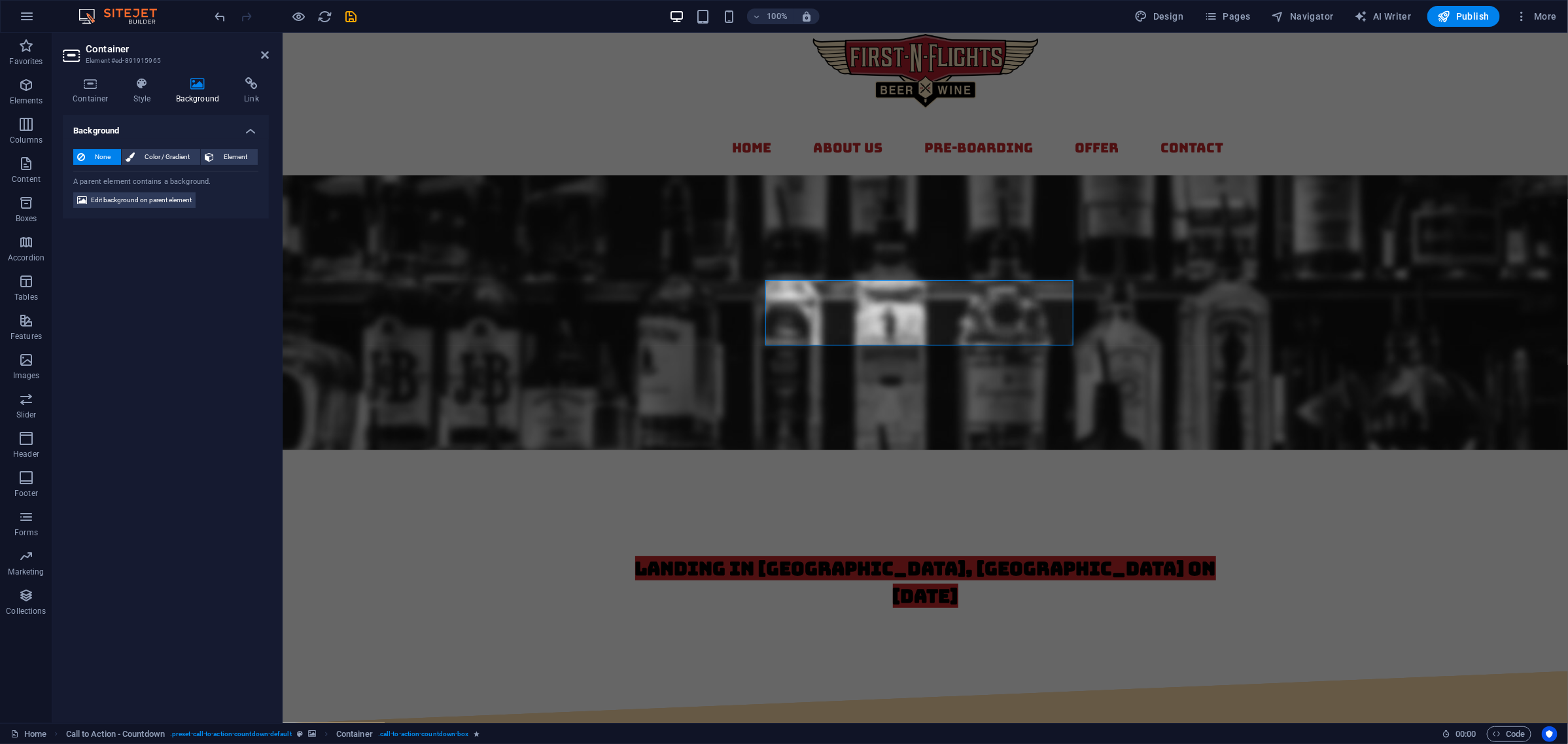
click at [628, 299] on figure at bounding box center [924, 312] width 1286 height 275
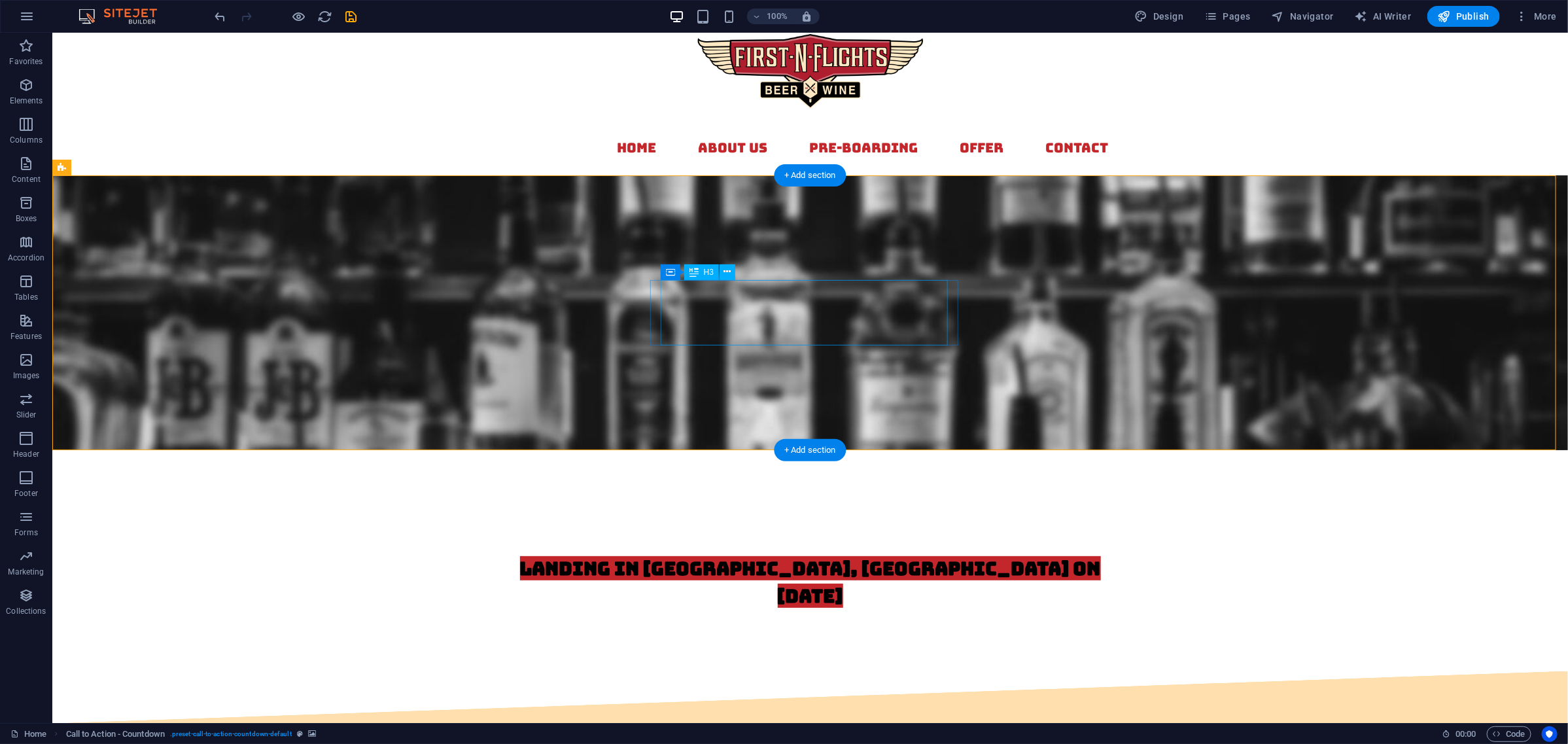
click at [933, 554] on div "landing in [GEOGRAPHIC_DATA], [GEOGRAPHIC_DATA] on [DATE]" at bounding box center [809, 581] width 597 height 55
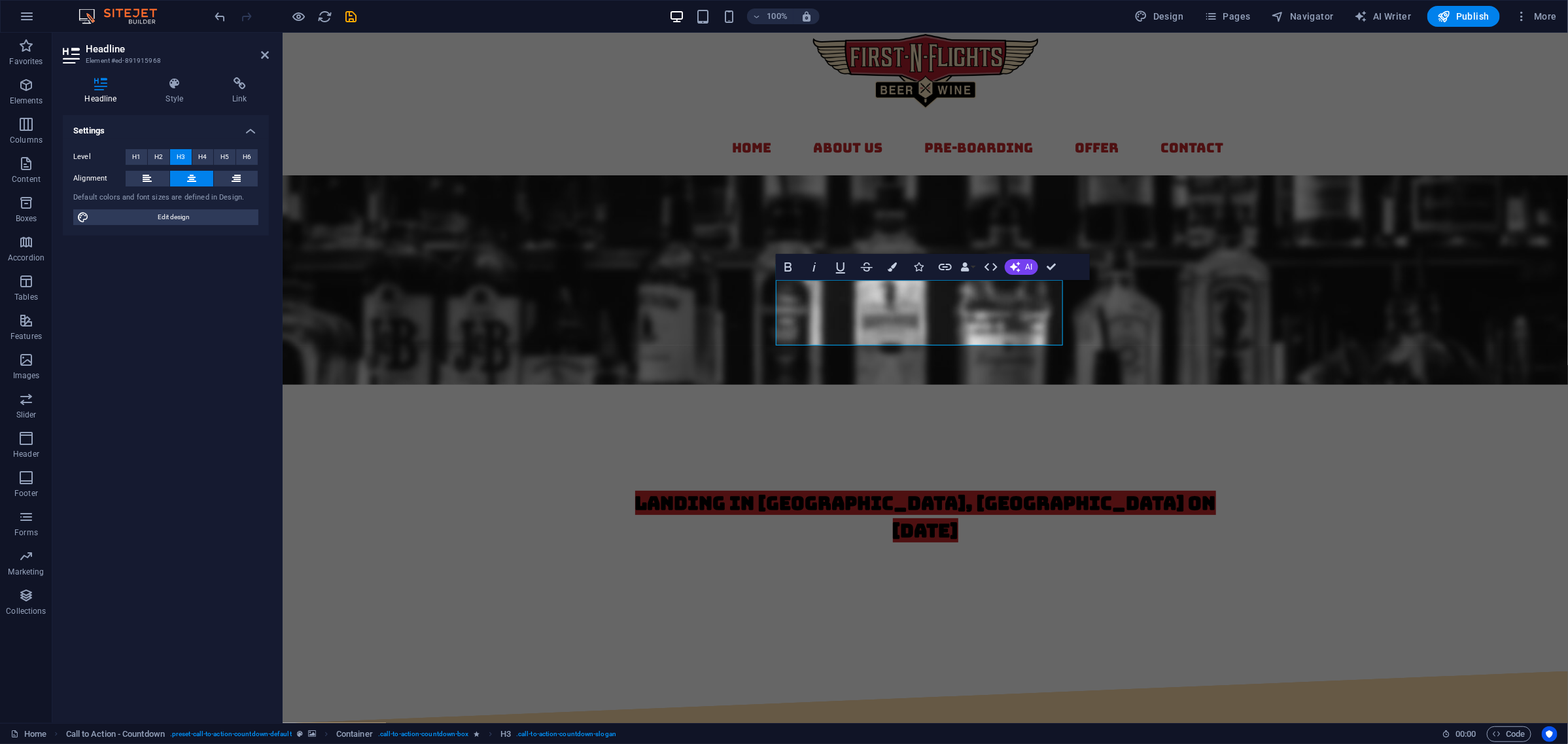
click at [187, 173] on icon at bounding box center [192, 178] width 9 height 16
click at [172, 88] on icon at bounding box center [175, 84] width 61 height 13
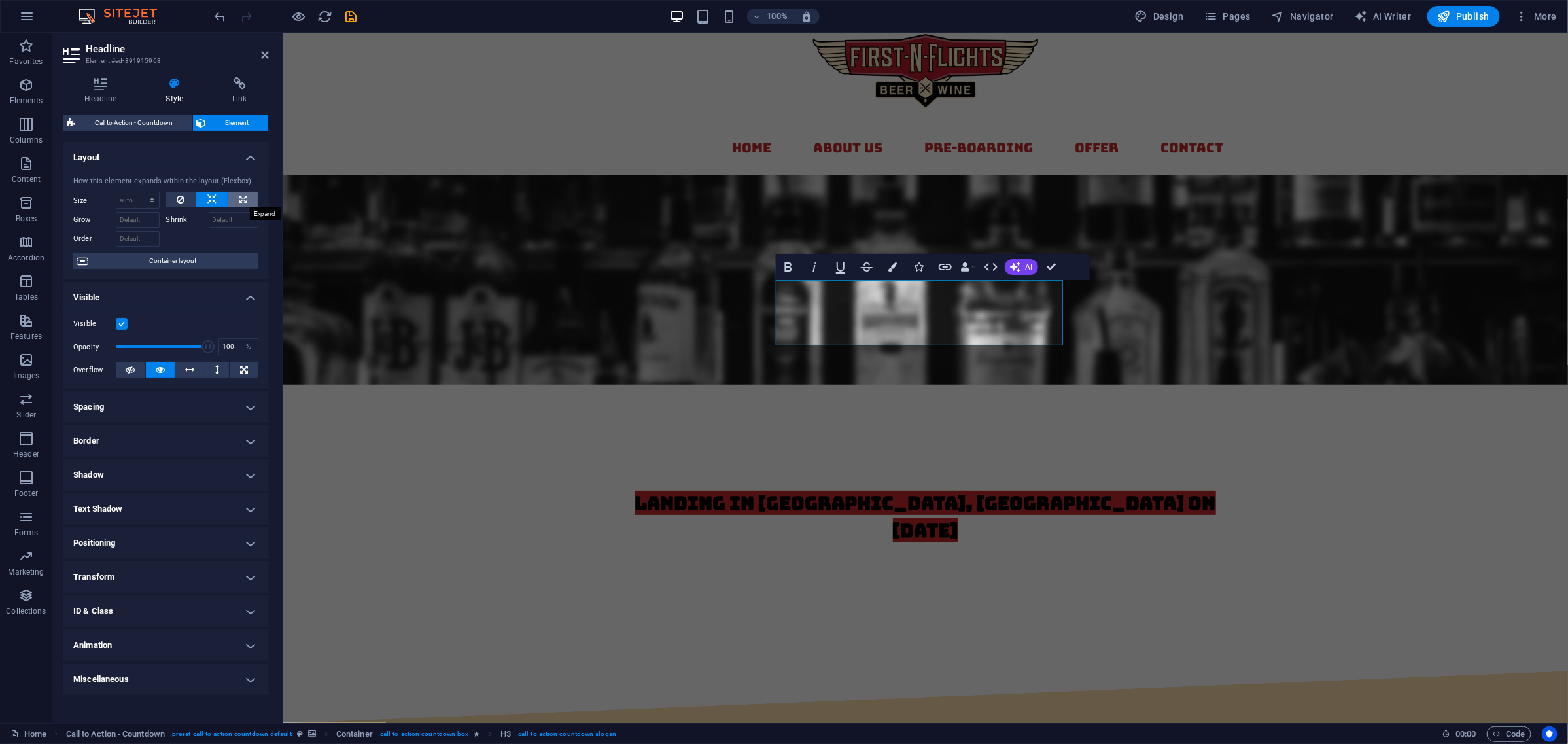
click at [240, 199] on icon at bounding box center [243, 199] width 7 height 16
type input "100"
select select "%"
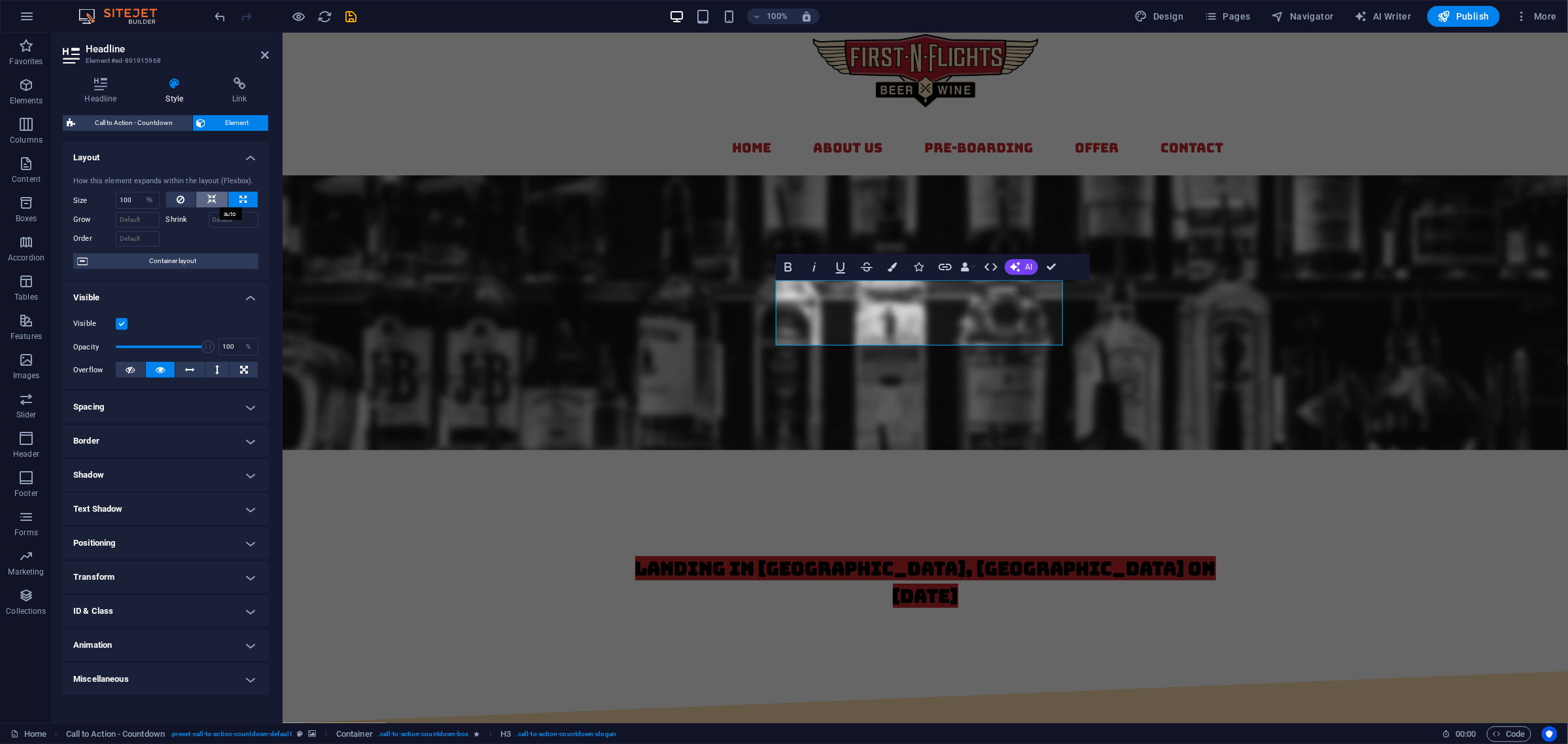
click at [220, 192] on button at bounding box center [212, 199] width 31 height 16
select select "DISABLED_OPTION_VALUE"
click at [246, 201] on icon at bounding box center [243, 199] width 7 height 16
type input "100"
select select "%"
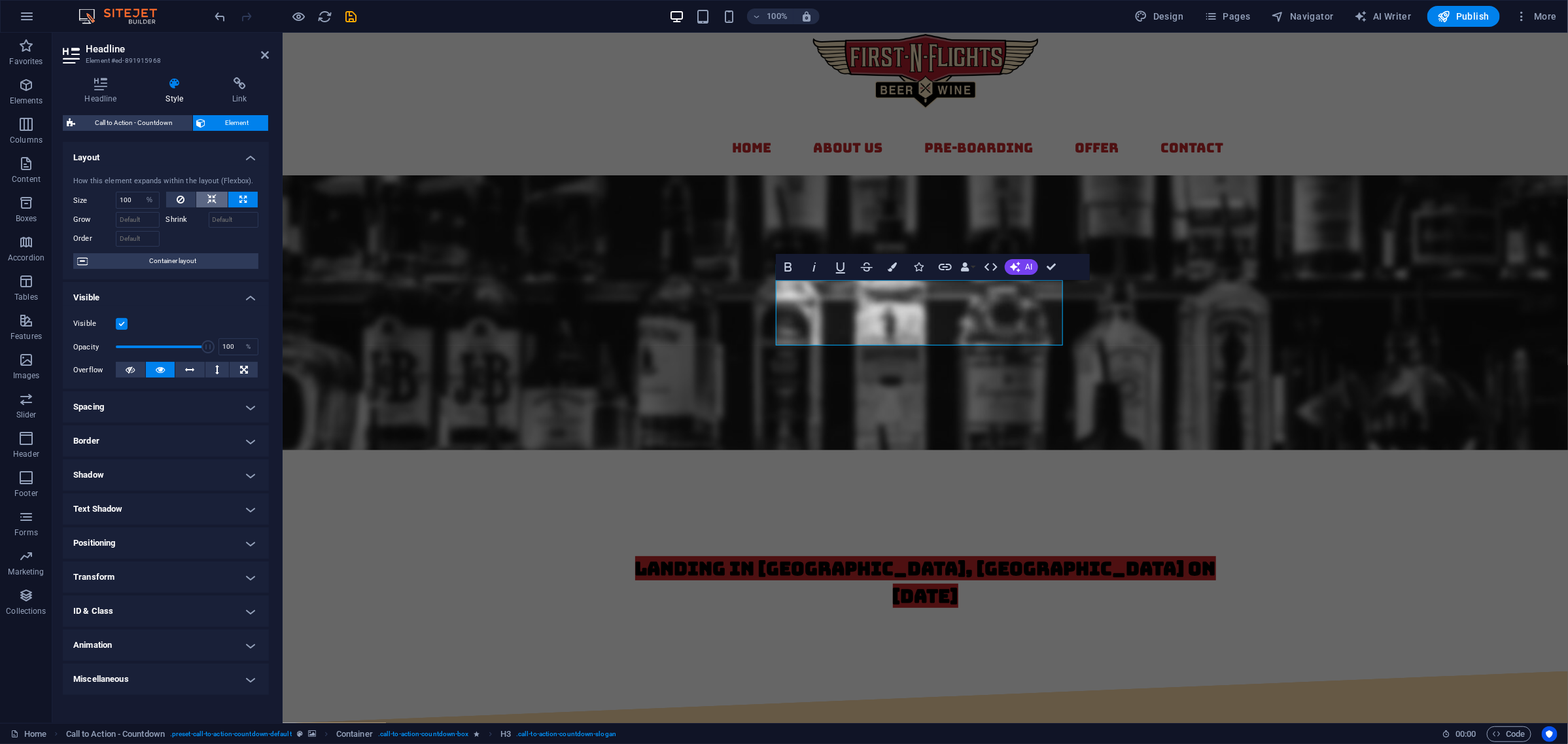
click at [220, 199] on button at bounding box center [212, 199] width 31 height 16
select select "DISABLED_OPTION_VALUE"
click at [770, 554] on div "landing in [GEOGRAPHIC_DATA], [GEOGRAPHIC_DATA] on [DATE]" at bounding box center [925, 587] width 618 height 65
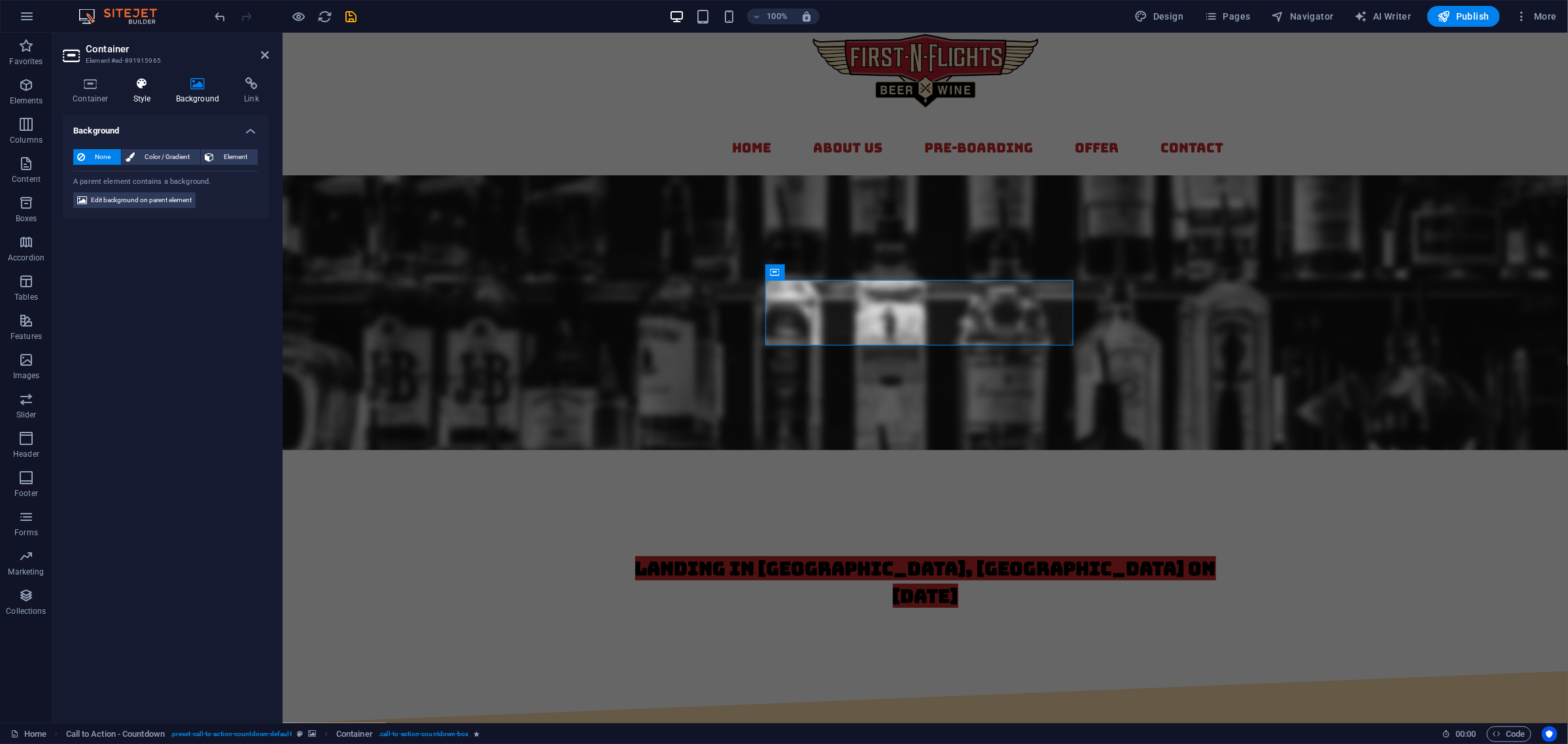
click at [152, 84] on icon at bounding box center [142, 84] width 37 height 13
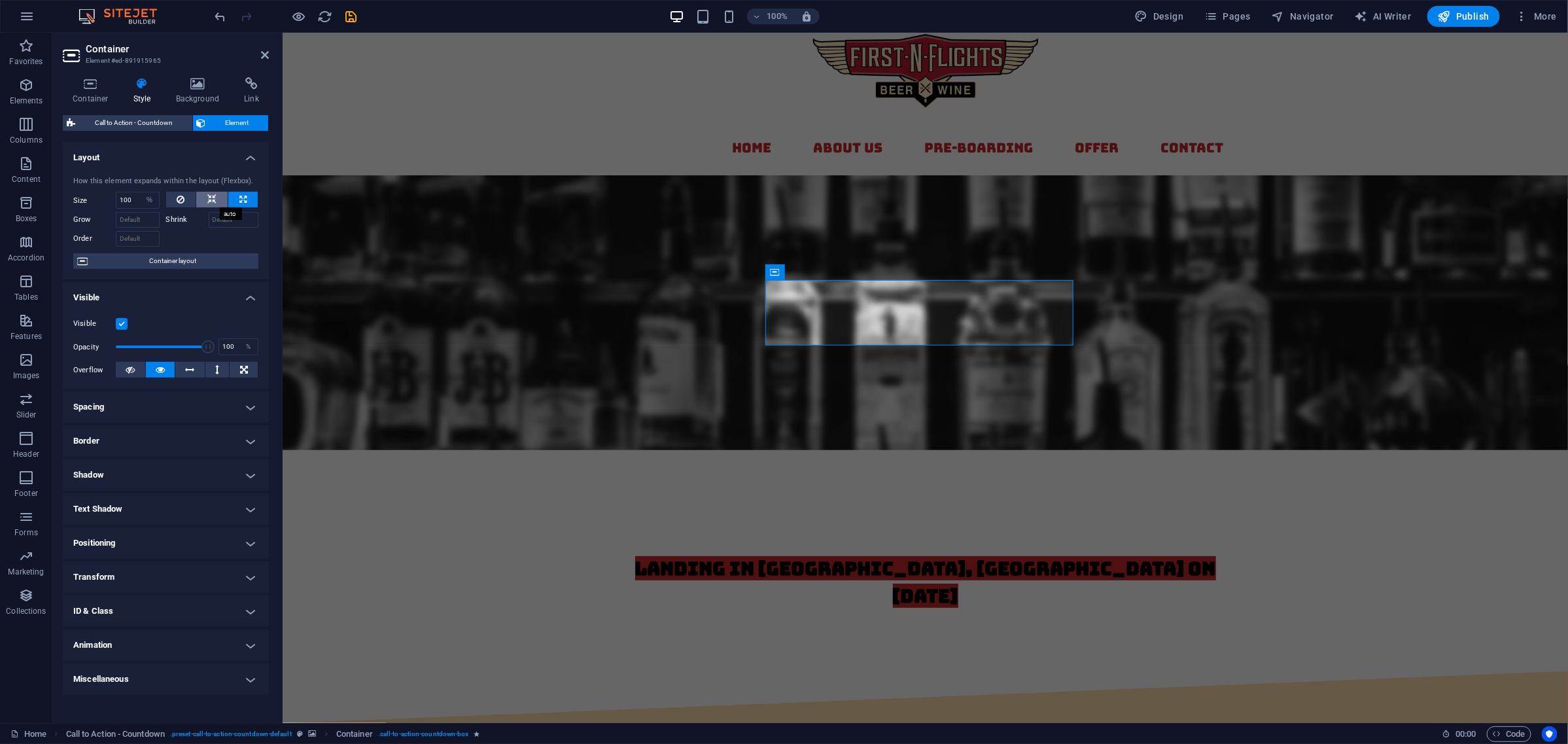
click at [211, 200] on icon at bounding box center [212, 199] width 9 height 16
select select "DISABLED_OPTION_VALUE"
click at [237, 370] on button at bounding box center [244, 369] width 28 height 16
click at [165, 371] on button at bounding box center [161, 369] width 29 height 16
click at [95, 89] on icon at bounding box center [91, 84] width 56 height 13
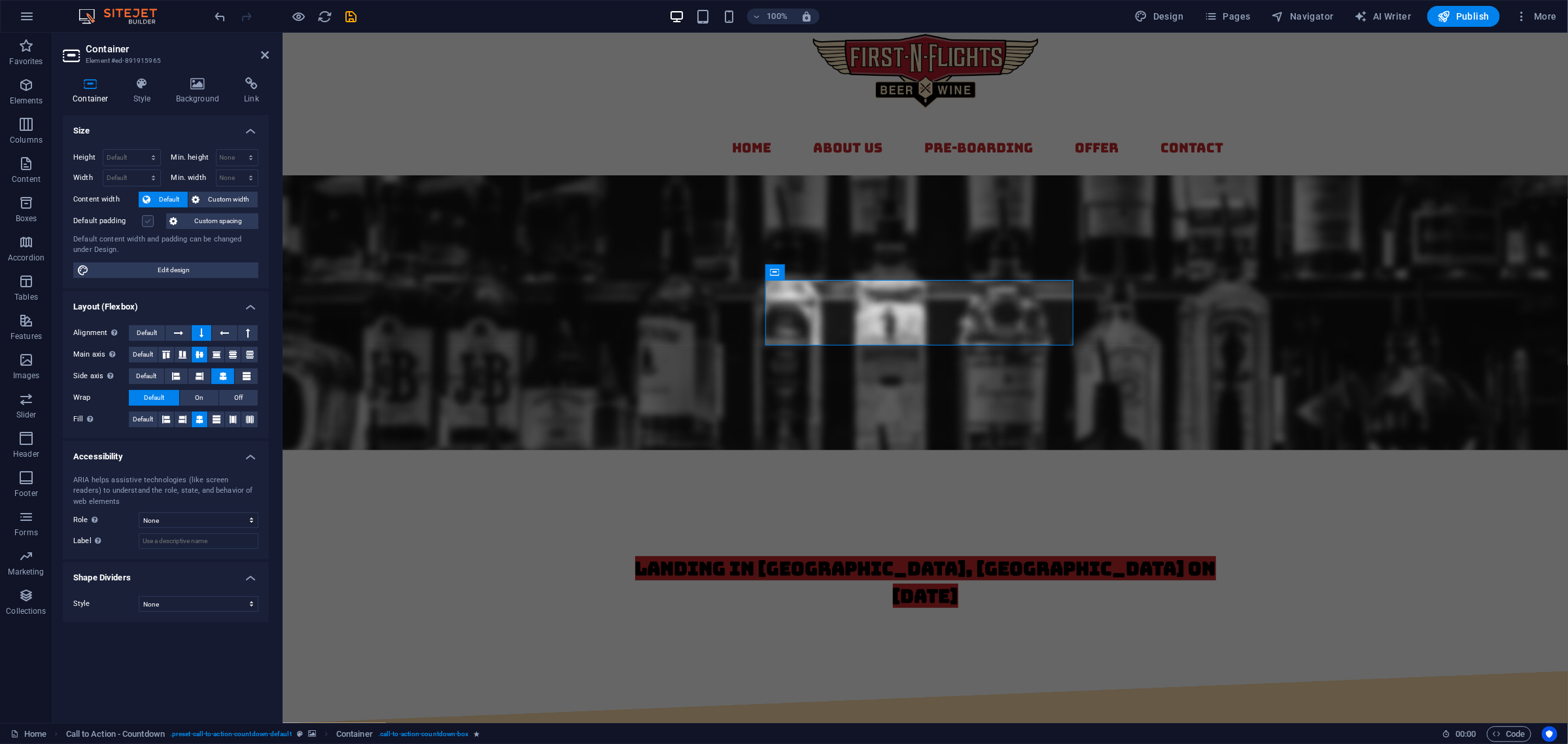
click at [148, 220] on label at bounding box center [147, 220] width 12 height 12
click at [0, 0] on input "Default padding" at bounding box center [0, 0] width 0 height 0
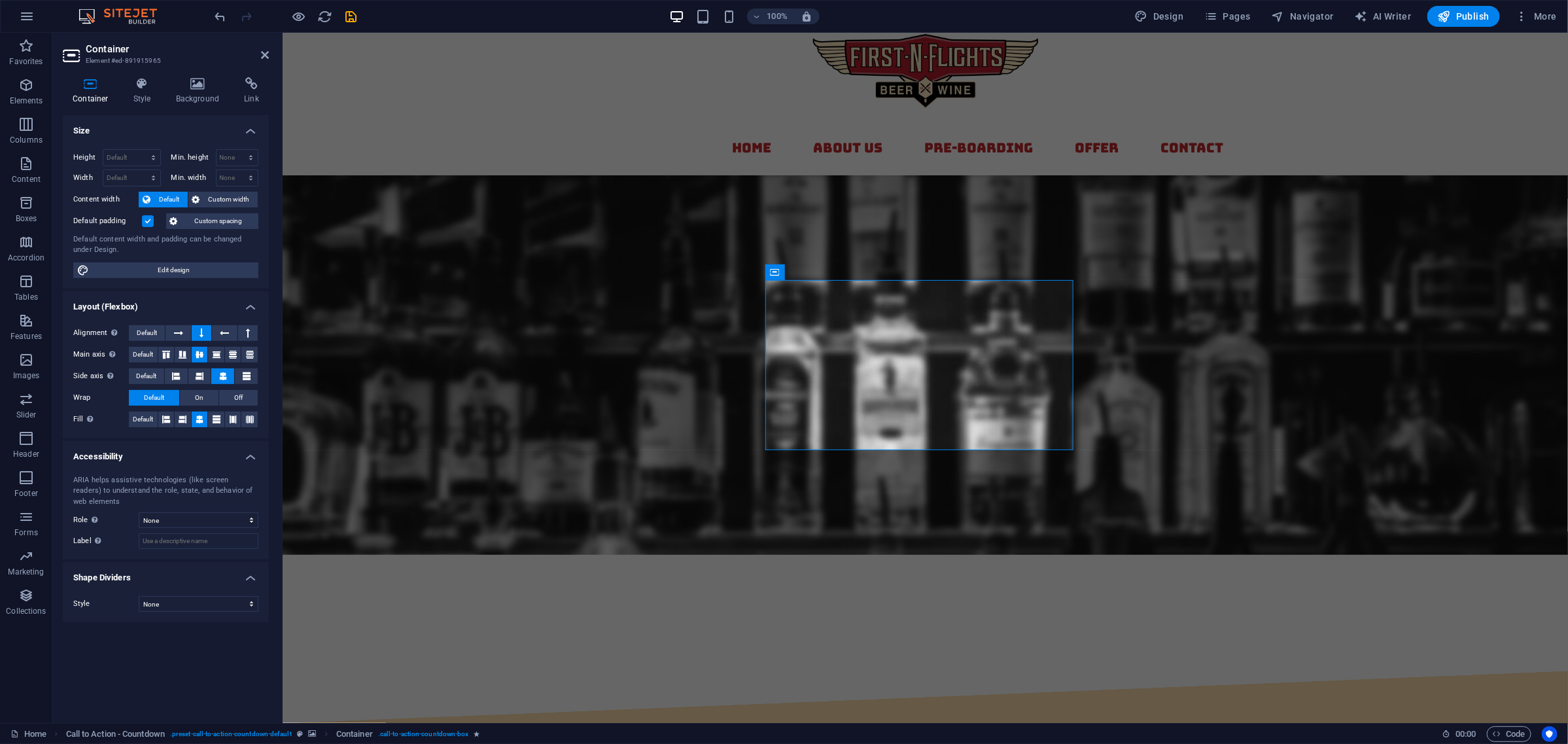
click at [148, 220] on label at bounding box center [147, 220] width 12 height 12
click at [0, 0] on input "Default padding" at bounding box center [0, 0] width 0 height 0
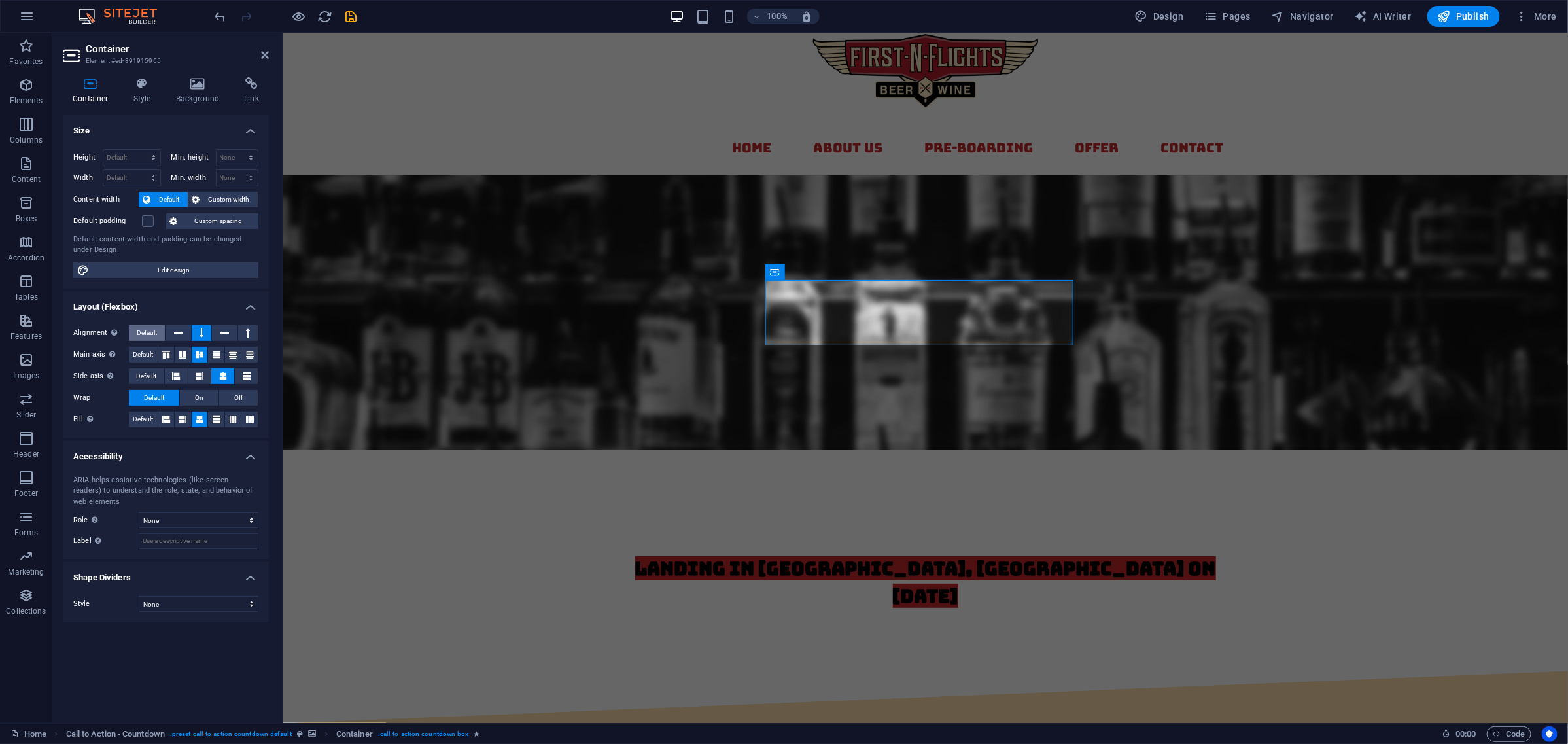
click at [144, 329] on span "Default" at bounding box center [147, 333] width 20 height 16
click at [147, 92] on h4 "Style" at bounding box center [144, 91] width 43 height 27
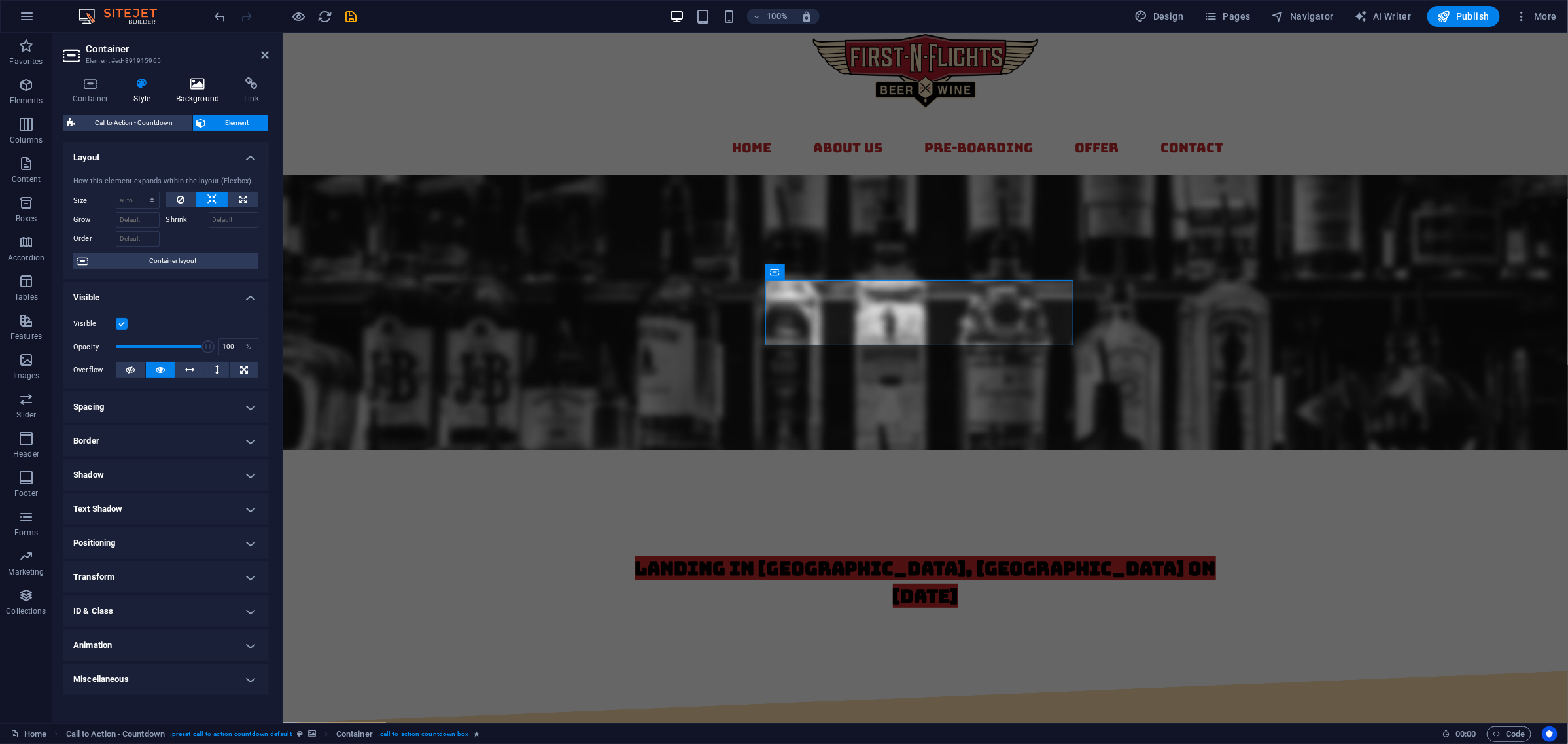
click at [199, 90] on icon at bounding box center [198, 84] width 64 height 13
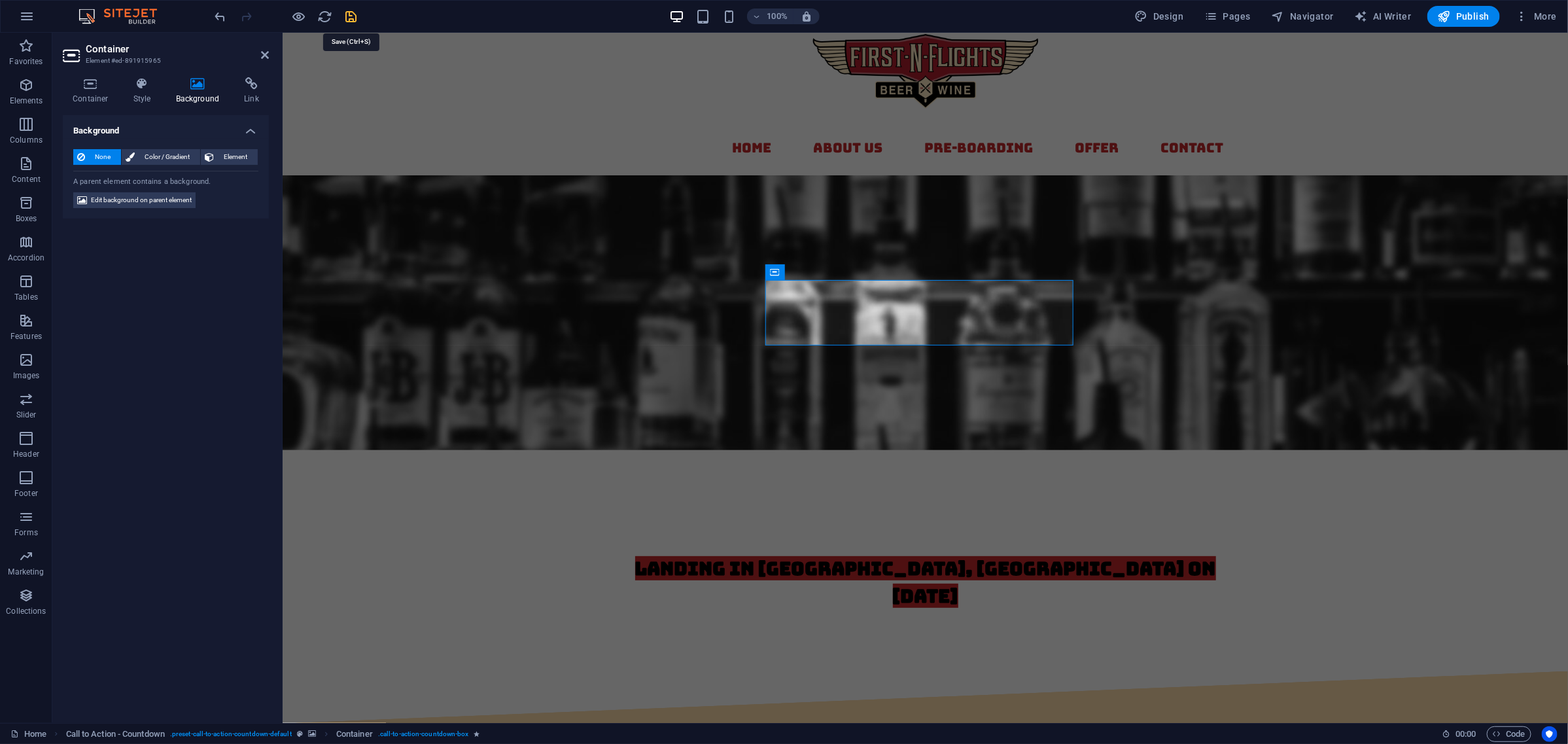
click at [350, 15] on icon "save" at bounding box center [351, 16] width 15 height 15
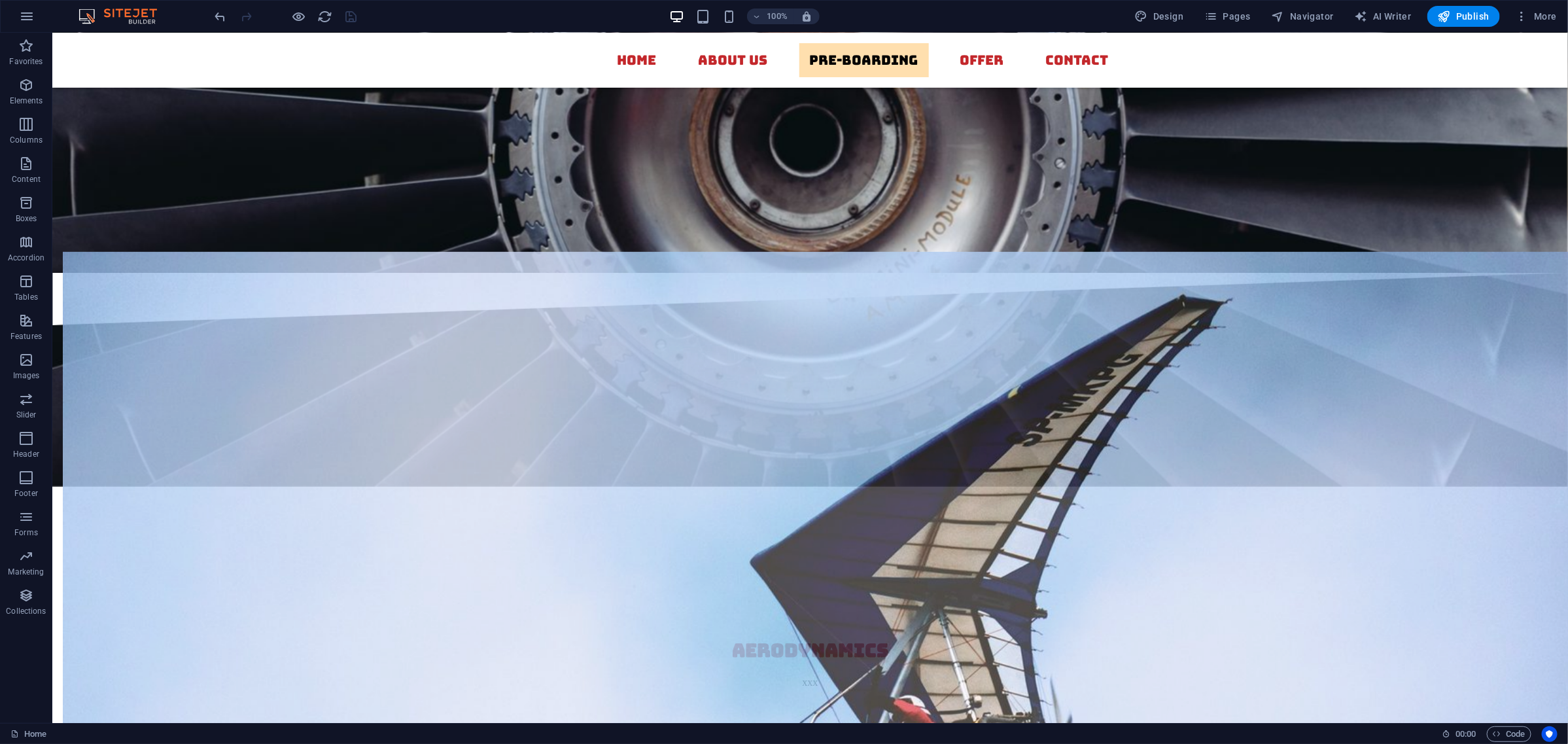
scroll to position [3518, 0]
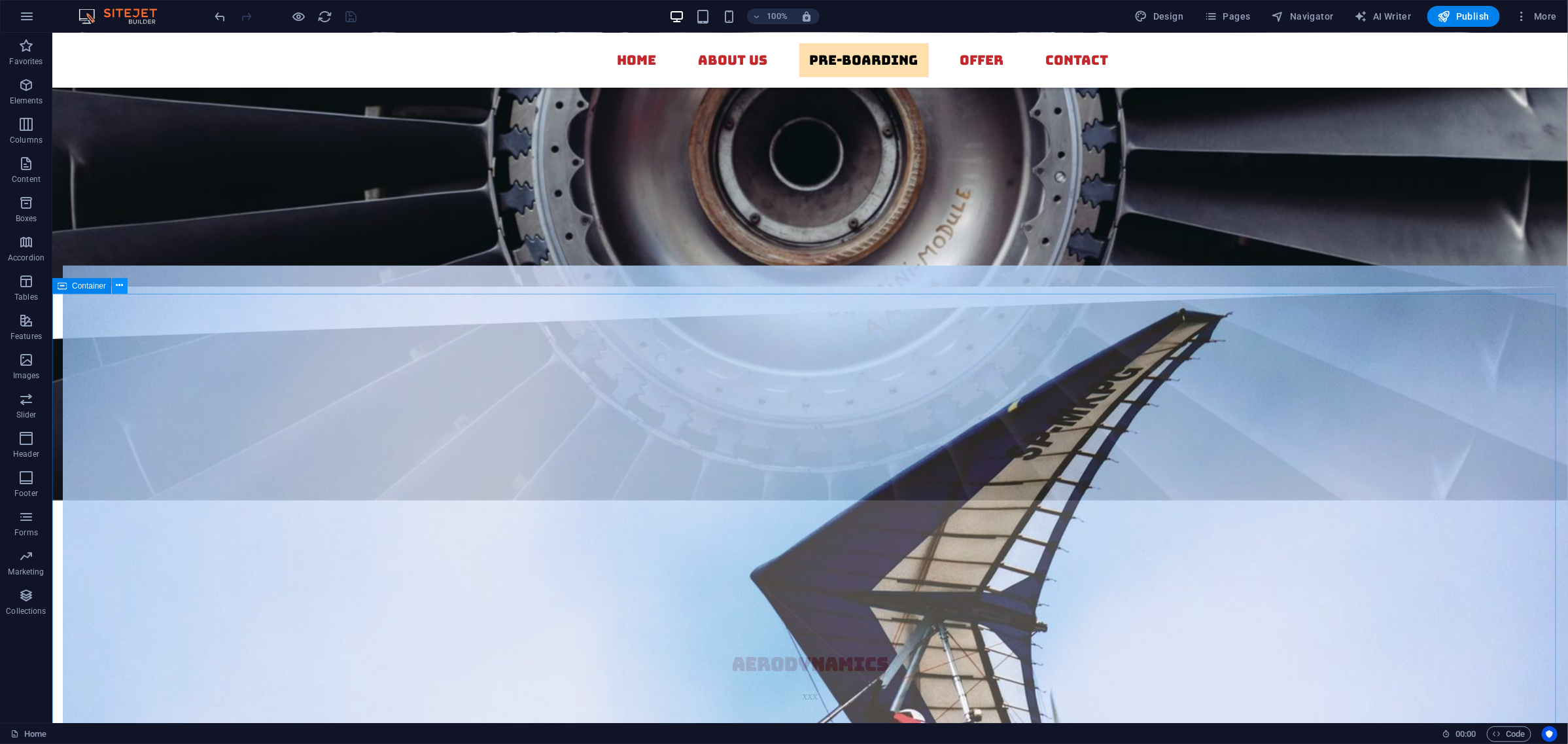
click at [116, 282] on icon at bounding box center [119, 285] width 7 height 14
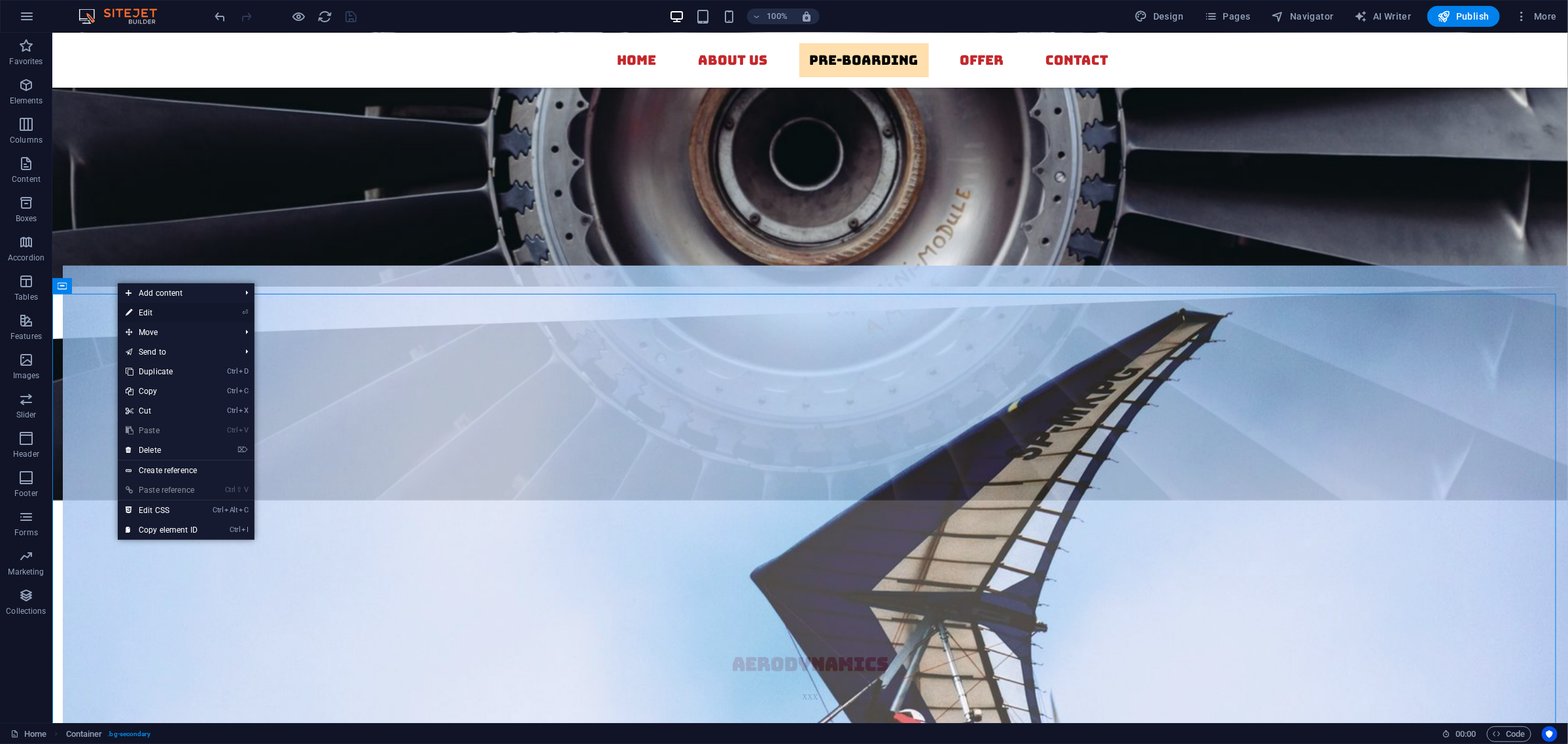
click at [204, 311] on link "⏎ Edit" at bounding box center [161, 312] width 88 height 19
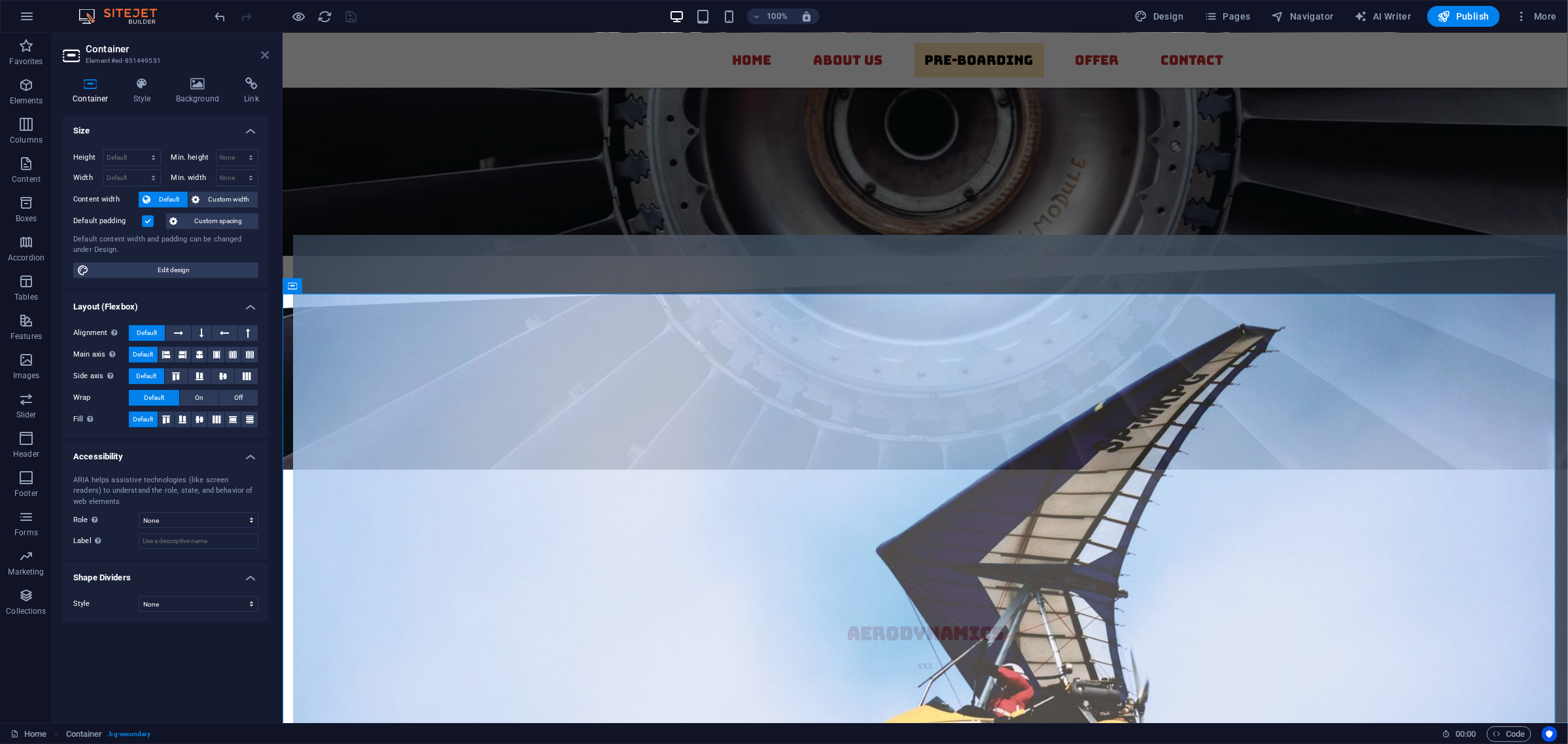
click at [264, 51] on icon at bounding box center [265, 54] width 8 height 10
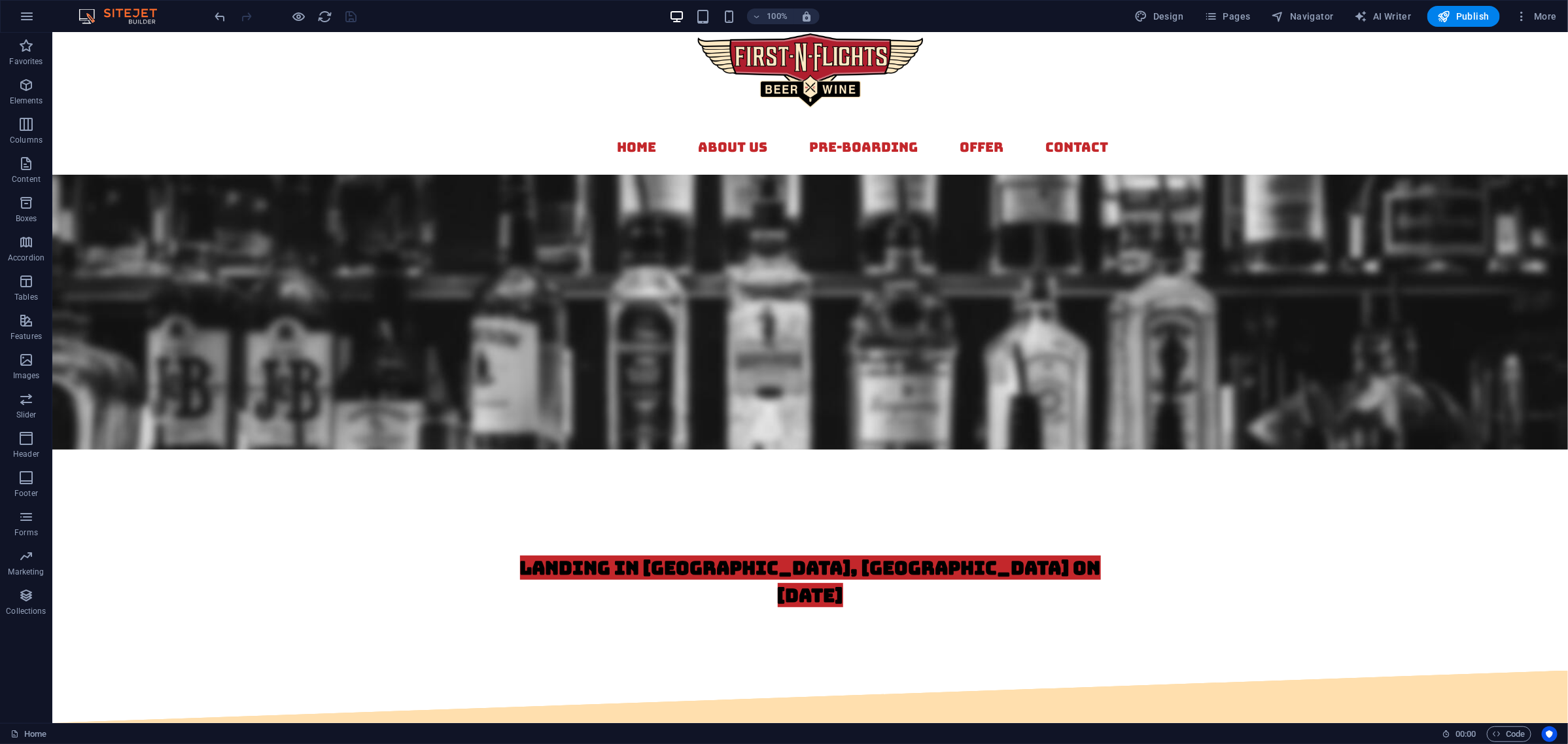
scroll to position [0, 0]
